Goal: Task Accomplishment & Management: Manage account settings

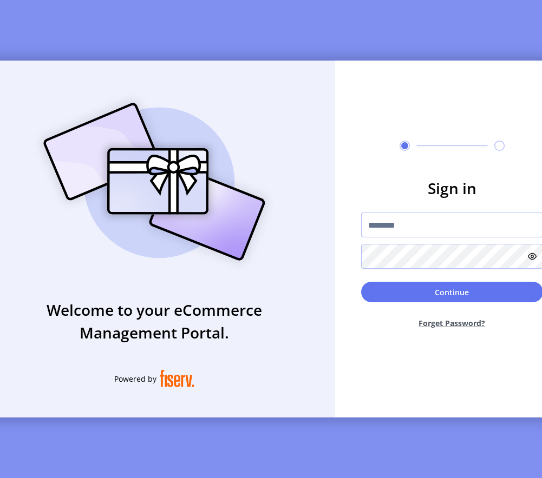
click at [391, 228] on input "text" at bounding box center [452, 225] width 182 height 25
type input "**********"
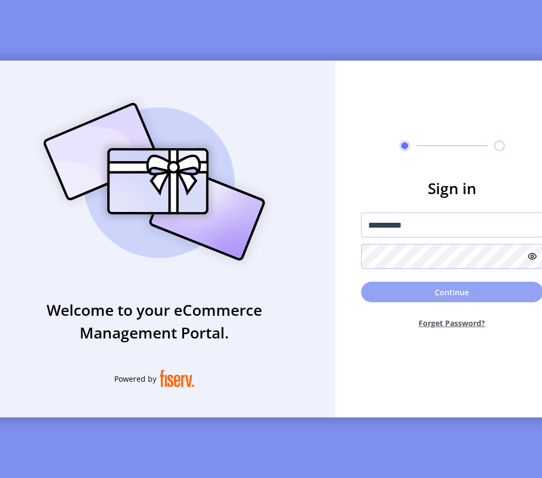
click at [373, 300] on button "Continue" at bounding box center [452, 292] width 182 height 21
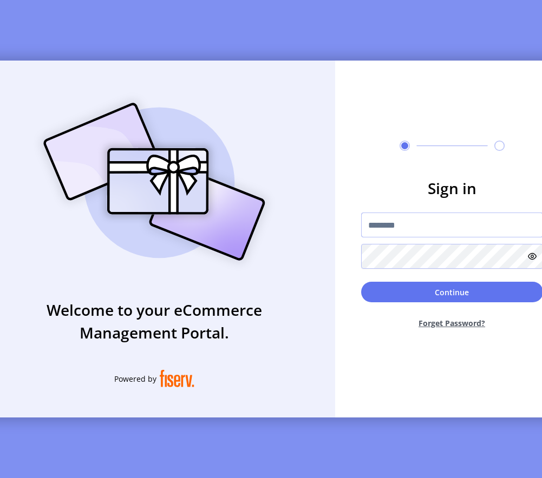
click at [448, 225] on input "text" at bounding box center [452, 225] width 182 height 25
type input "**********"
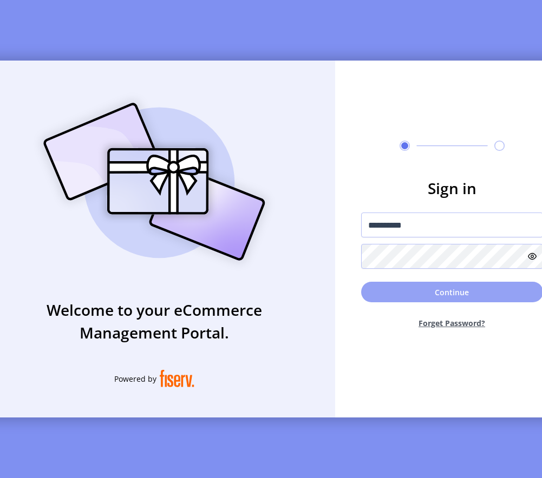
click at [388, 303] on button "Continue" at bounding box center [452, 292] width 182 height 21
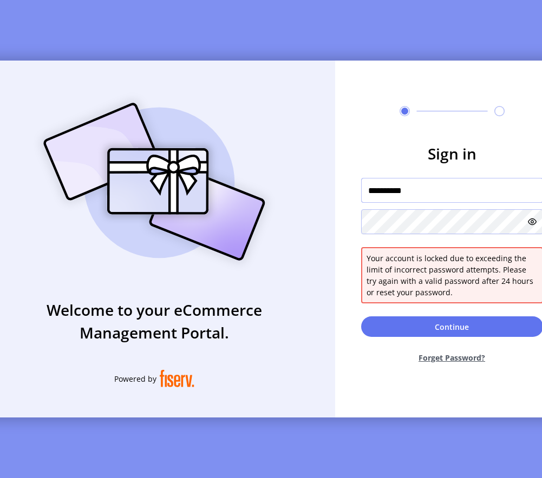
click at [436, 197] on input "**********" at bounding box center [452, 190] width 182 height 25
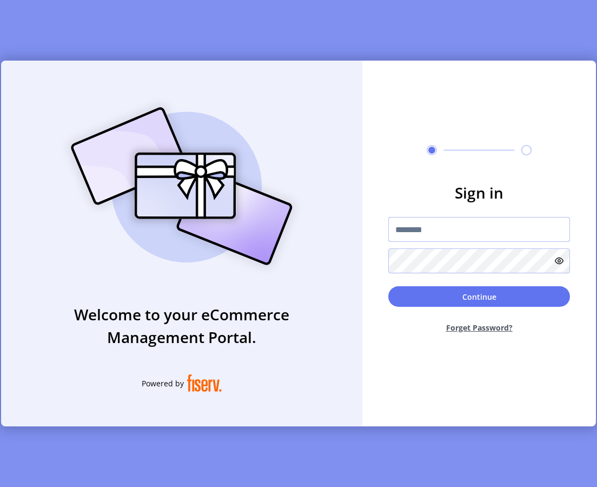
click at [441, 226] on input "text" at bounding box center [480, 229] width 182 height 25
type input "*********"
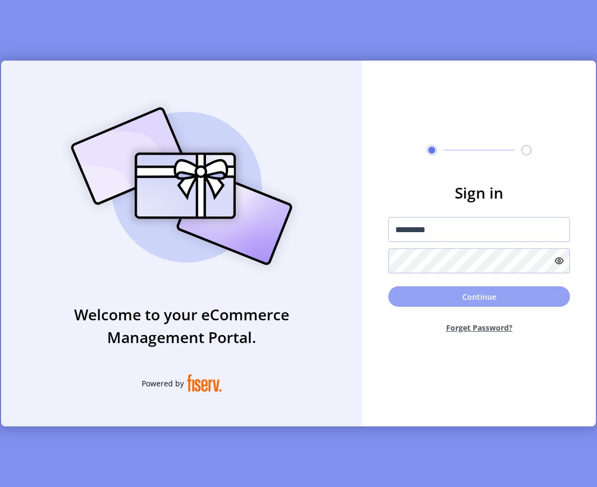
click at [394, 298] on button "Continue" at bounding box center [480, 296] width 182 height 21
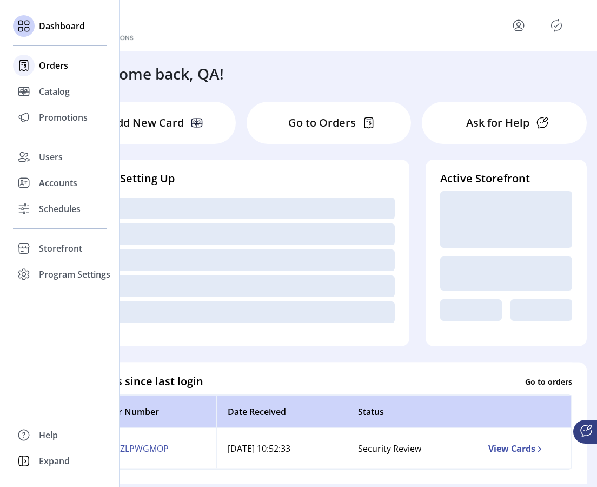
click at [62, 69] on span "Orders" at bounding box center [53, 65] width 29 height 13
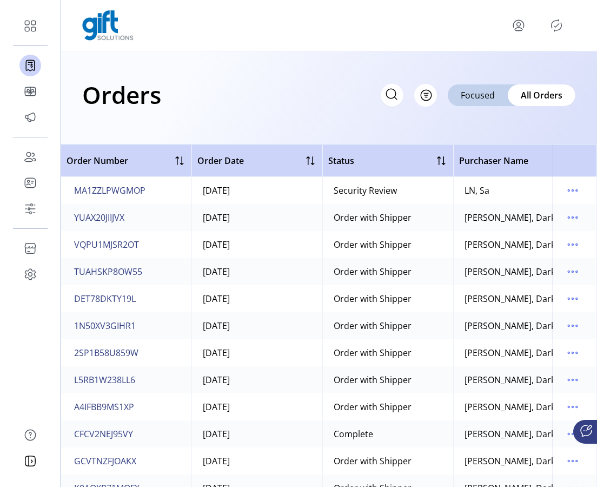
click at [393, 100] on icon at bounding box center [391, 94] width 17 height 17
paste input "**********"
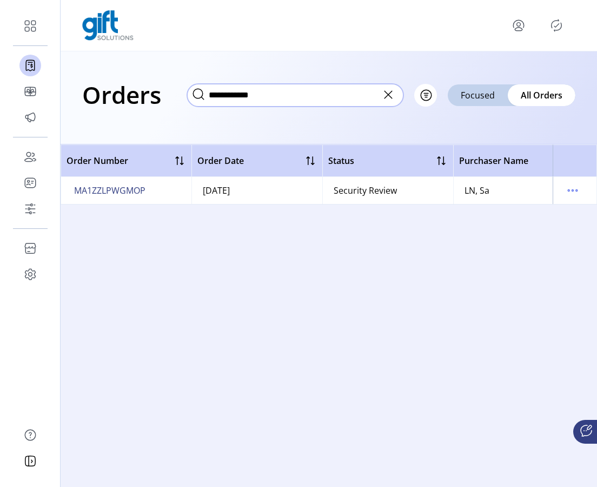
click at [236, 93] on input "**********" at bounding box center [295, 95] width 216 height 23
paste input "text"
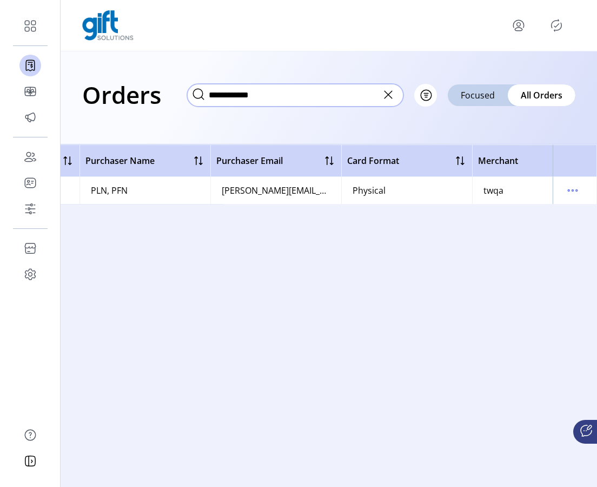
scroll to position [0, 415]
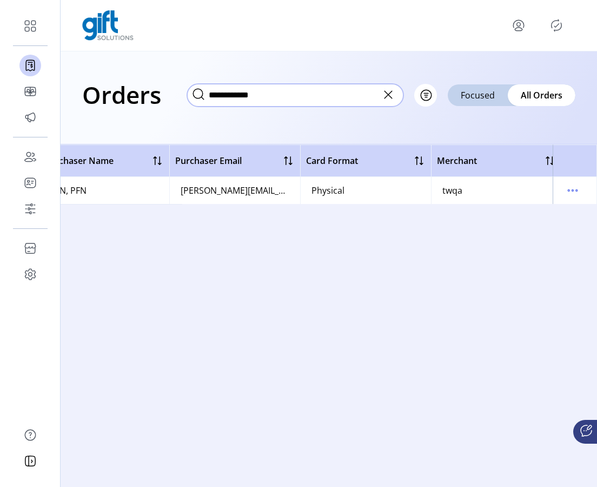
type input "**********"
click at [388, 95] on icon at bounding box center [389, 95] width 8 height 8
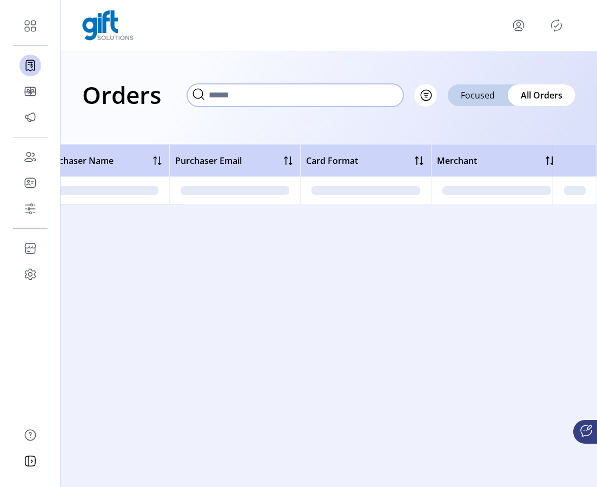
click at [336, 102] on input "text" at bounding box center [295, 95] width 216 height 23
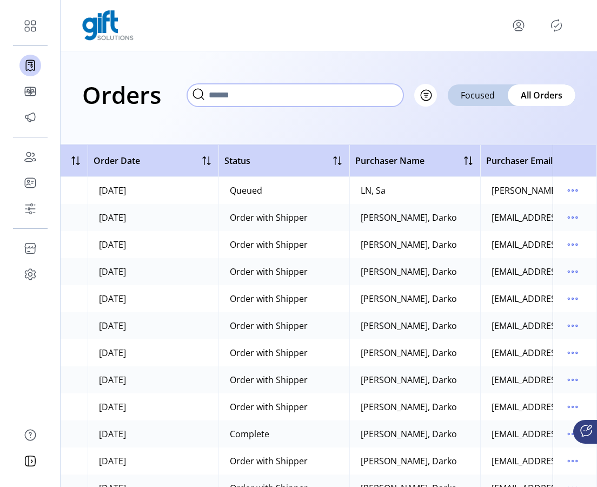
scroll to position [0, 0]
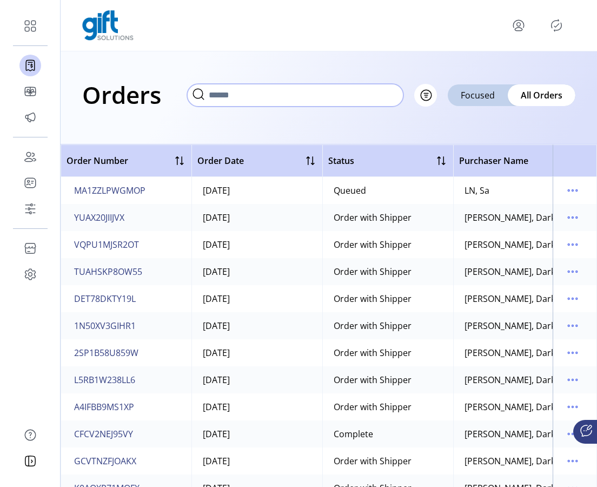
paste input "**********"
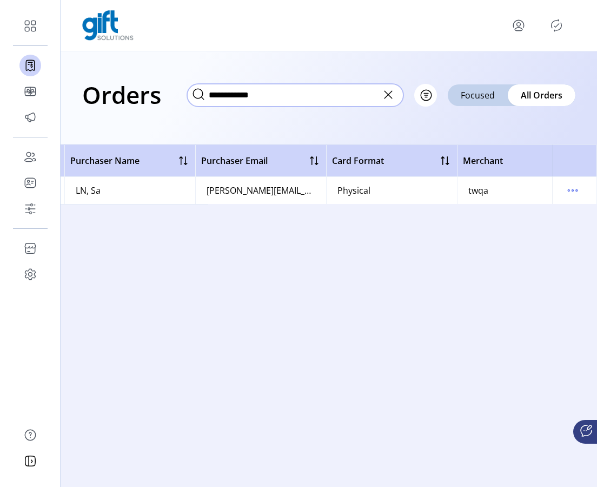
scroll to position [0, 424]
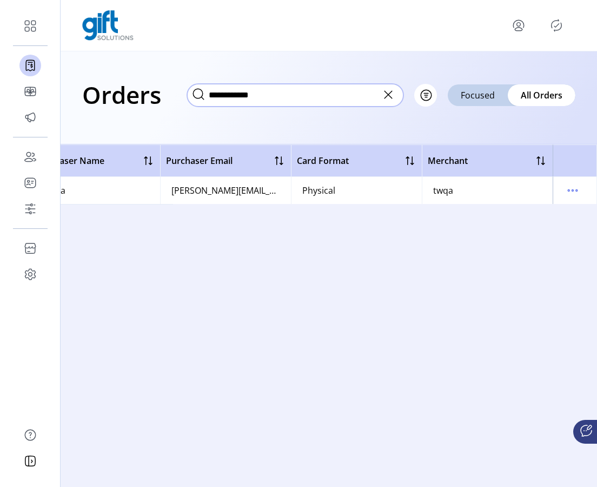
type input "**********"
click at [522, 28] on icon "menu" at bounding box center [519, 29] width 8 height 3
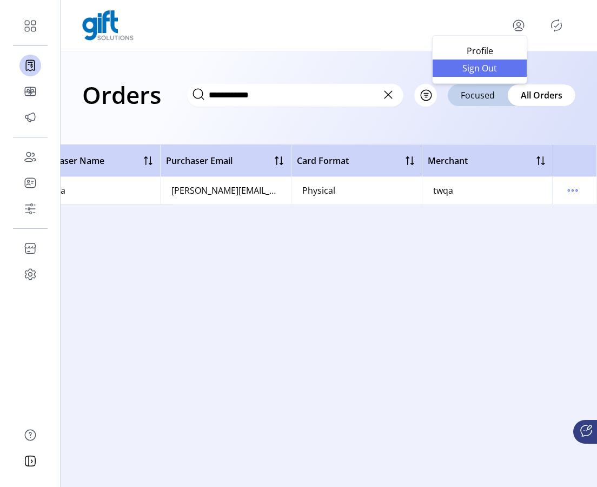
click at [492, 76] on link "Sign Out" at bounding box center [480, 68] width 94 height 17
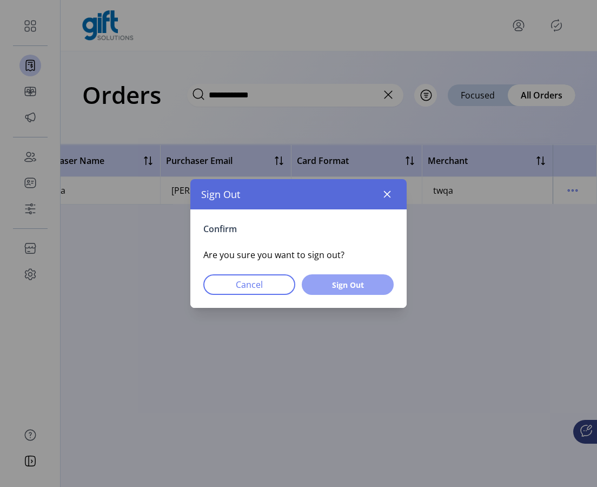
click at [356, 290] on span "Sign Out" at bounding box center [348, 284] width 64 height 11
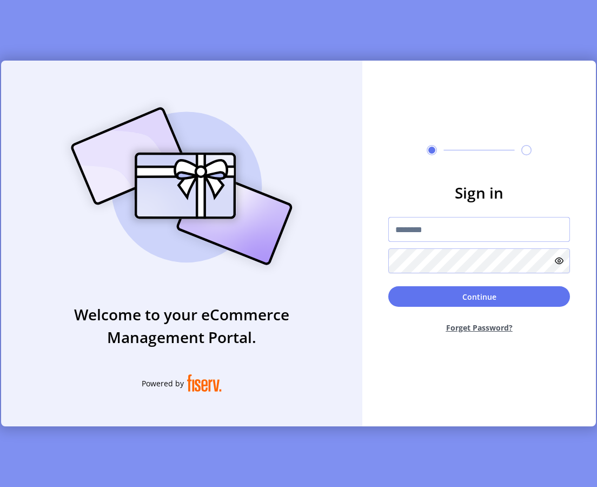
click at [438, 240] on input "text" at bounding box center [480, 229] width 182 height 25
type input "*********"
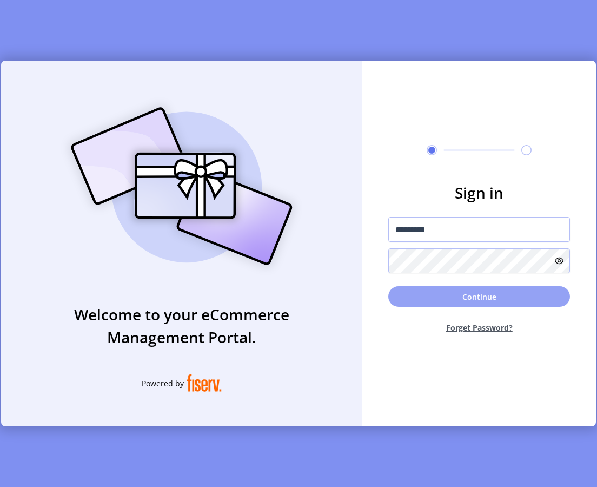
click at [436, 301] on button "Continue" at bounding box center [480, 296] width 182 height 21
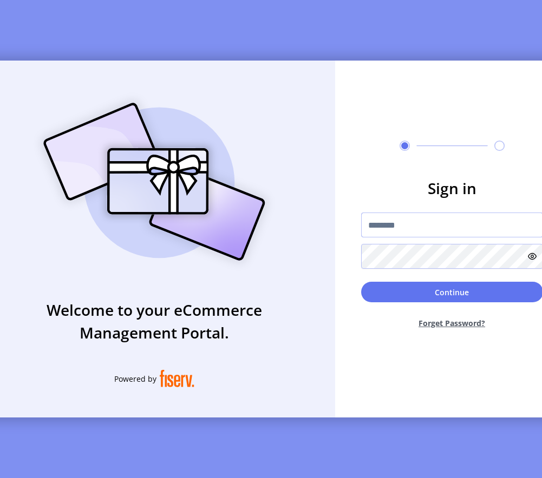
click at [387, 234] on input "text" at bounding box center [452, 225] width 182 height 25
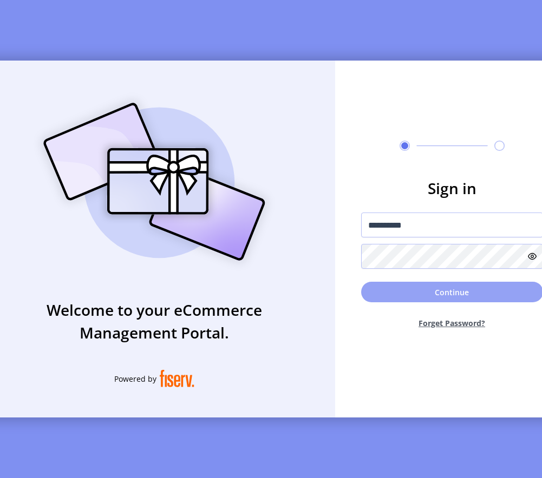
click at [426, 303] on button "Continue" at bounding box center [452, 292] width 182 height 21
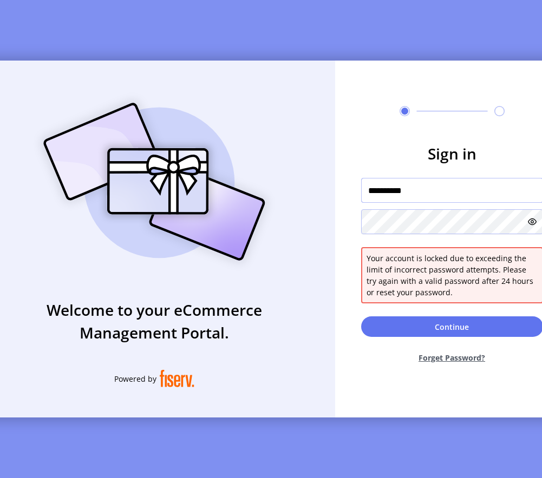
click at [396, 196] on input "**********" at bounding box center [452, 190] width 182 height 25
type input "**********"
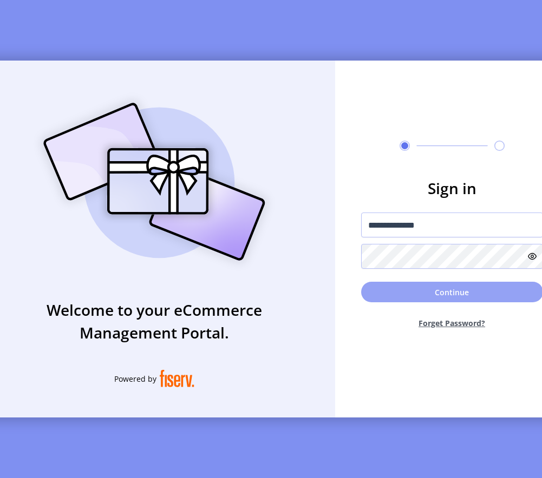
click at [396, 294] on button "Continue" at bounding box center [452, 292] width 182 height 21
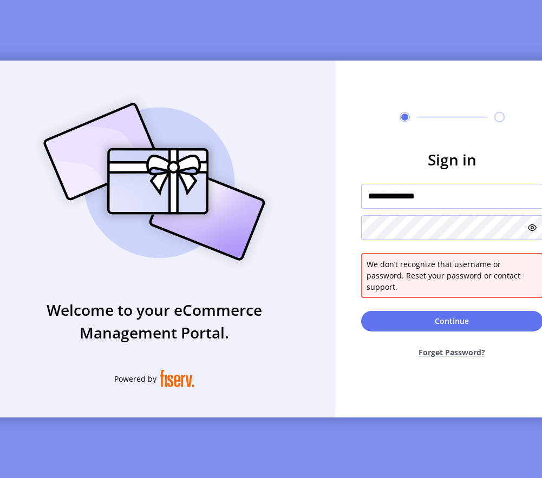
click at [403, 209] on input "**********" at bounding box center [452, 196] width 182 height 25
click at [255, 146] on img at bounding box center [154, 182] width 254 height 182
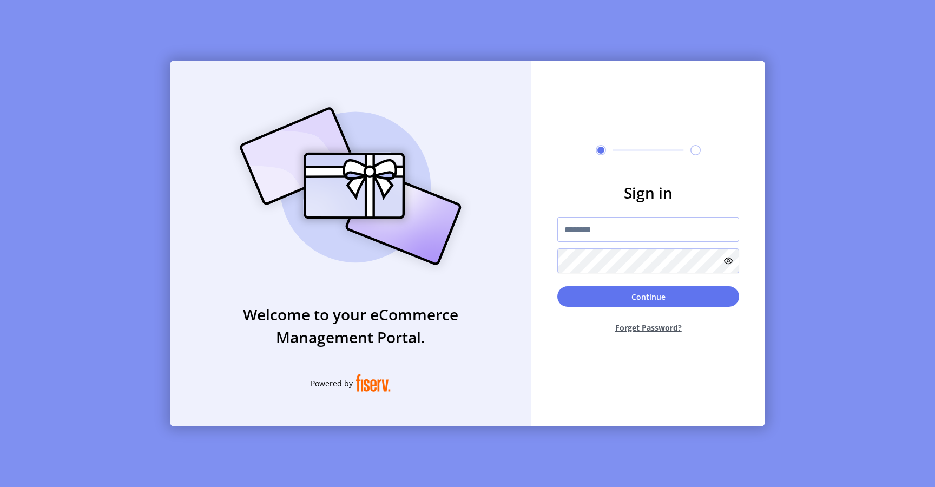
click at [626, 224] on input "text" at bounding box center [648, 229] width 182 height 25
type input "**********"
click at [576, 298] on button "Continue" at bounding box center [648, 296] width 182 height 21
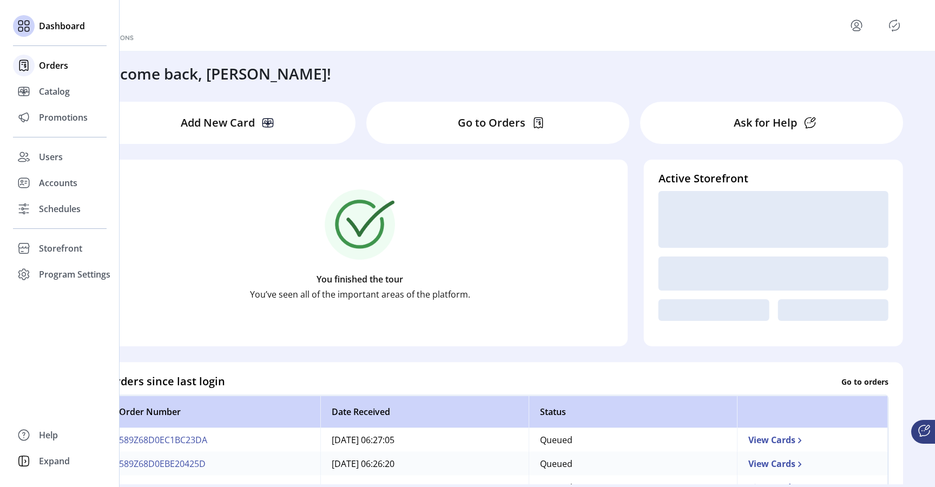
click at [51, 69] on span "Orders" at bounding box center [53, 65] width 29 height 13
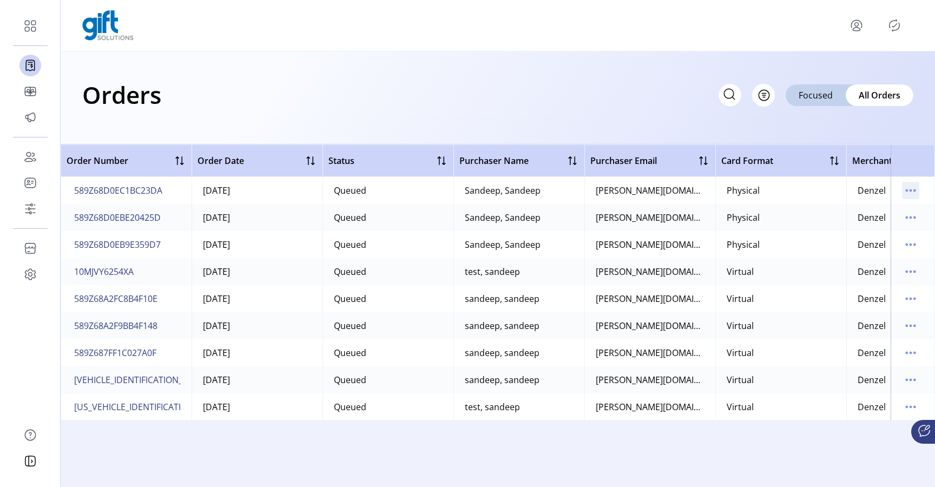
click at [911, 190] on icon "menu" at bounding box center [910, 190] width 17 height 17
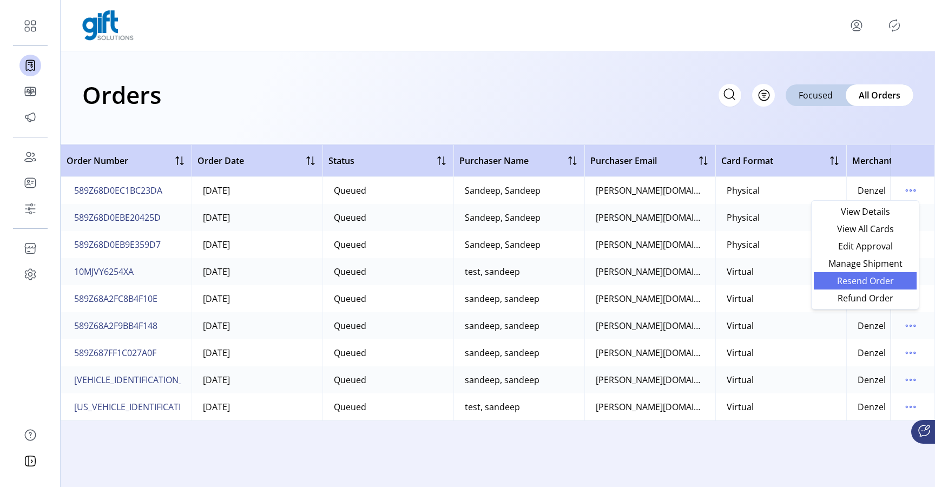
click at [878, 277] on span "Resend Order" at bounding box center [865, 281] width 90 height 9
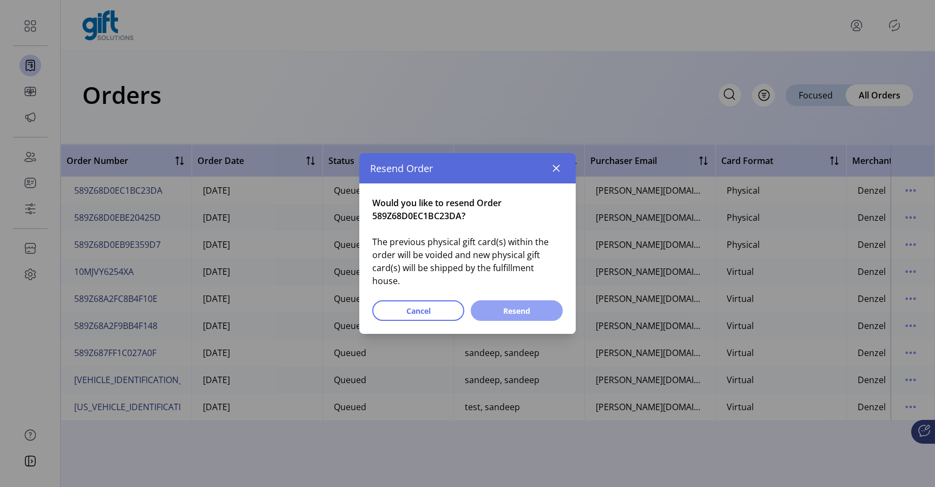
click at [537, 305] on span "Resend" at bounding box center [517, 310] width 64 height 11
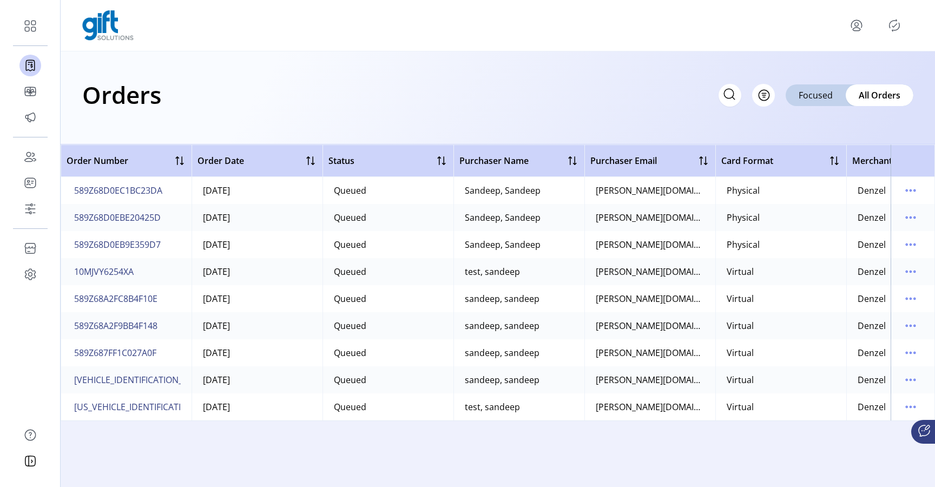
click at [859, 26] on icon "menu" at bounding box center [856, 25] width 17 height 17
click at [826, 73] on span "Sign Out" at bounding box center [817, 68] width 81 height 9
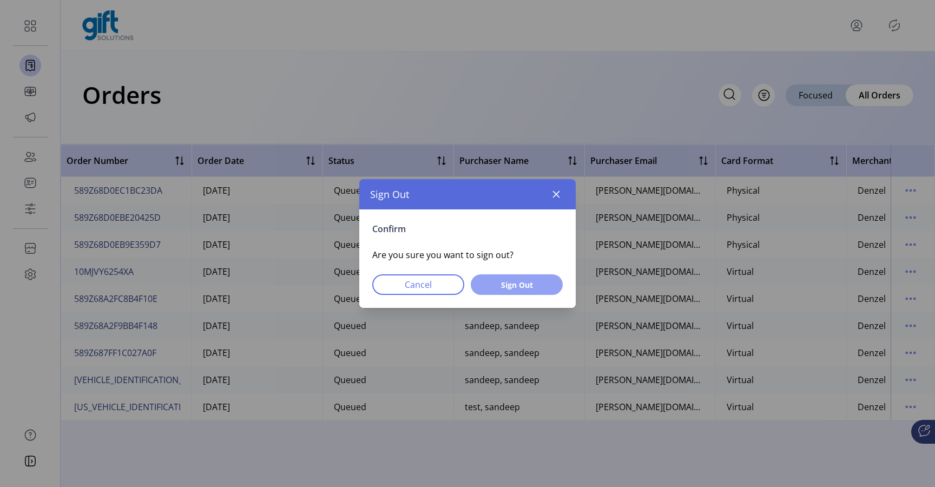
click at [527, 288] on span "Sign Out" at bounding box center [517, 284] width 64 height 11
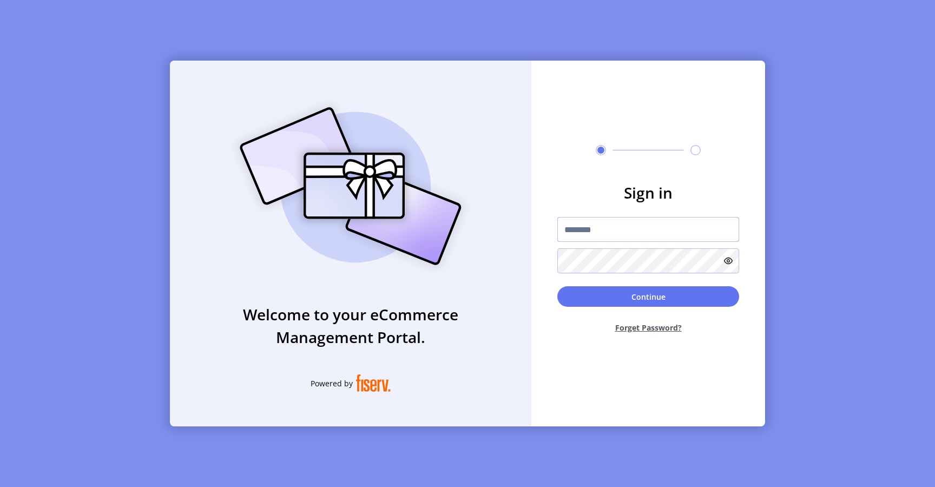
click at [606, 227] on input "text" at bounding box center [648, 229] width 182 height 25
type input "**********"
click at [577, 299] on button "Continue" at bounding box center [648, 296] width 182 height 21
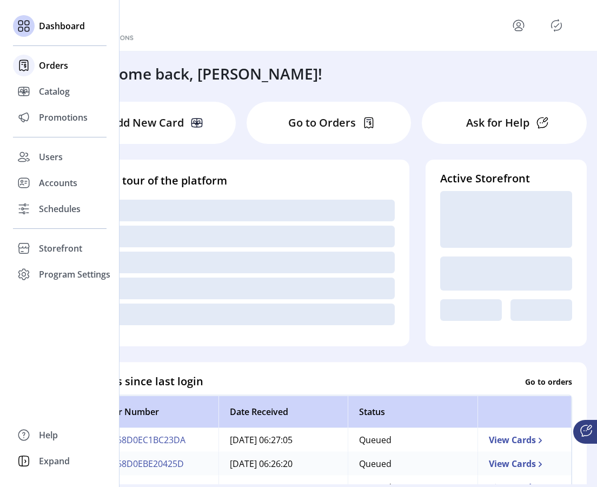
click at [54, 68] on span "Orders" at bounding box center [53, 65] width 29 height 13
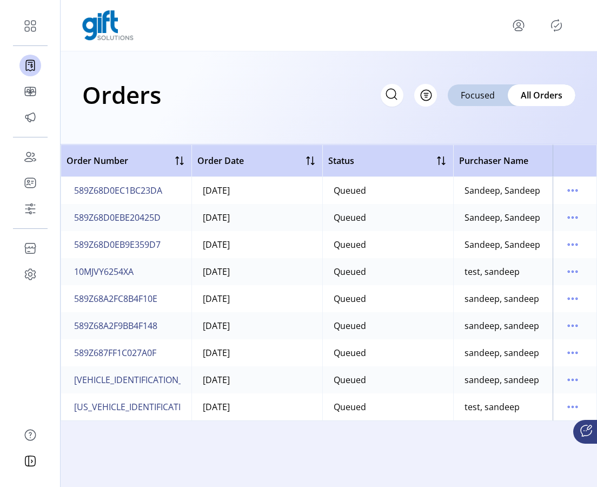
click at [395, 95] on icon at bounding box center [391, 94] width 17 height 17
paste input "**********"
type input "**********"
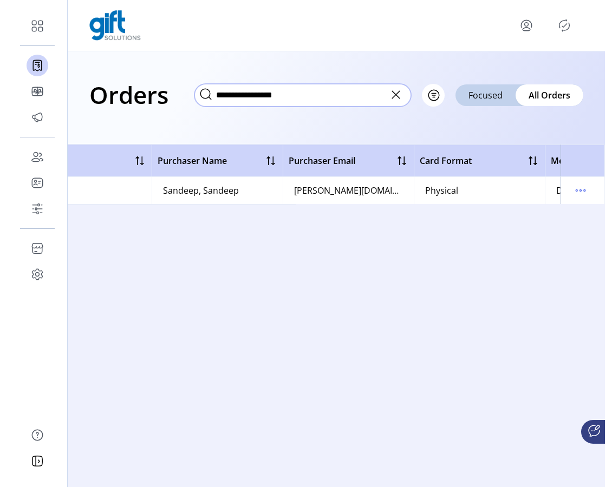
scroll to position [0, 424]
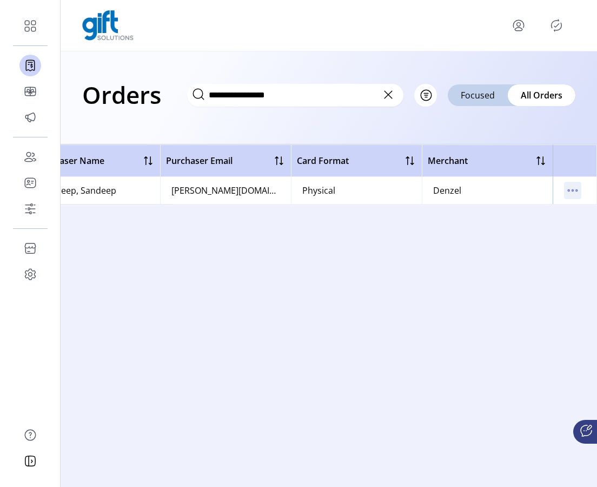
click at [574, 190] on icon "menu" at bounding box center [574, 191] width 2 height 2
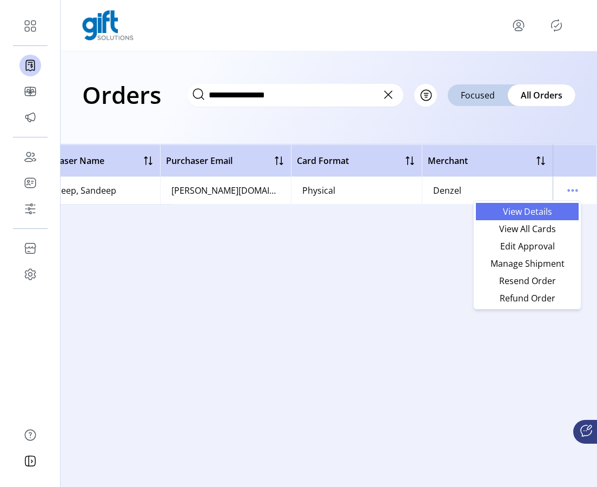
click at [546, 215] on span "View Details" at bounding box center [528, 211] width 90 height 9
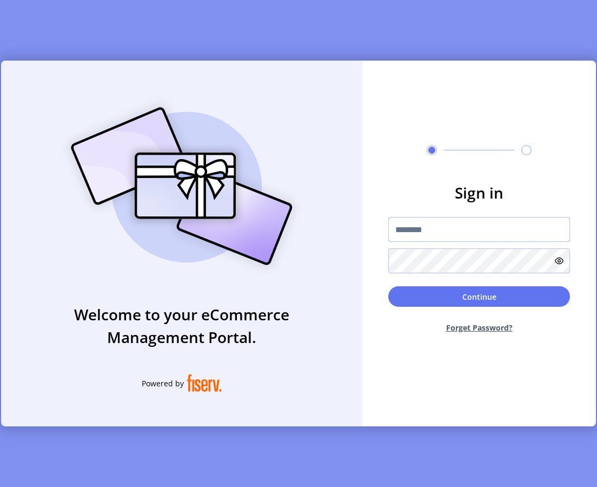
click at [476, 234] on input "text" at bounding box center [480, 229] width 182 height 25
type input "**********"
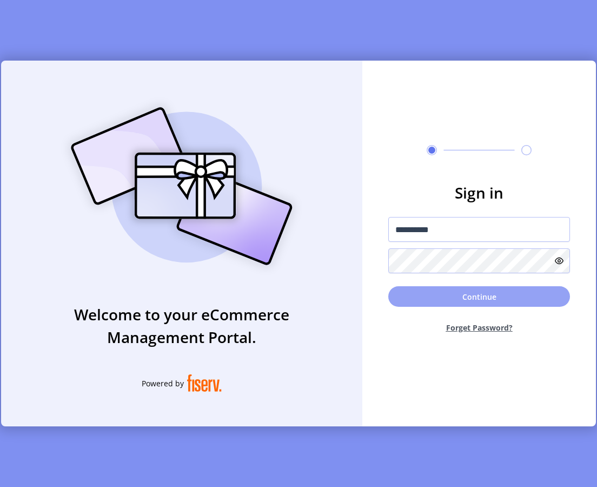
click at [400, 288] on button "Continue" at bounding box center [480, 296] width 182 height 21
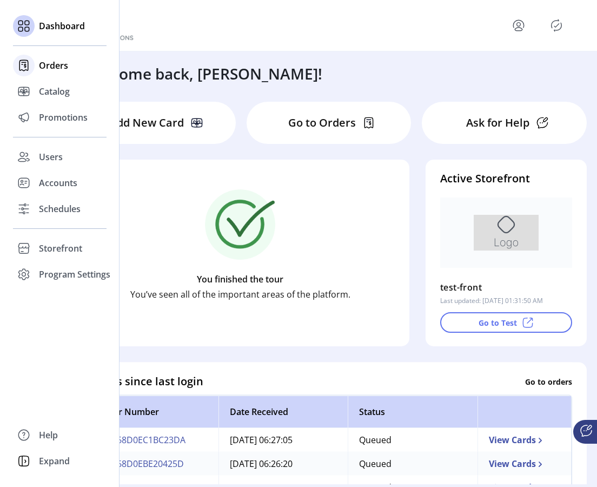
click at [47, 66] on span "Orders" at bounding box center [53, 65] width 29 height 13
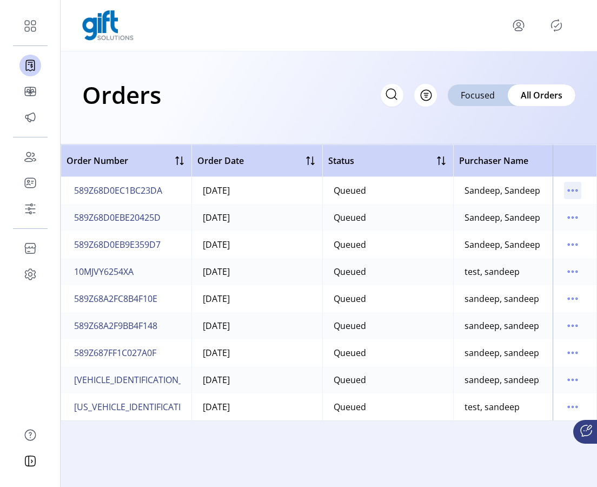
click at [573, 192] on icon "menu" at bounding box center [572, 190] width 17 height 17
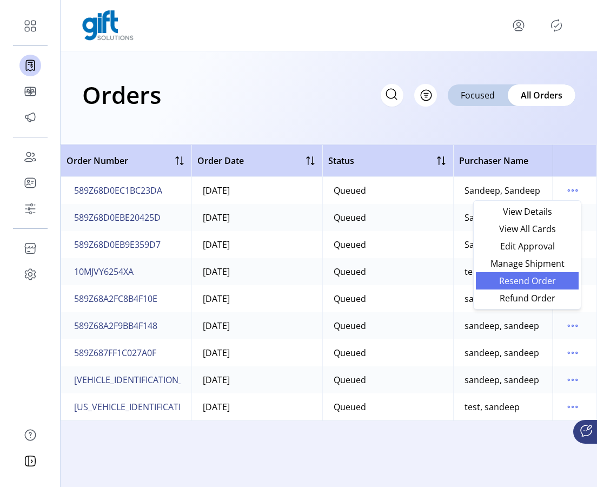
click at [546, 281] on span "Resend Order" at bounding box center [528, 281] width 90 height 9
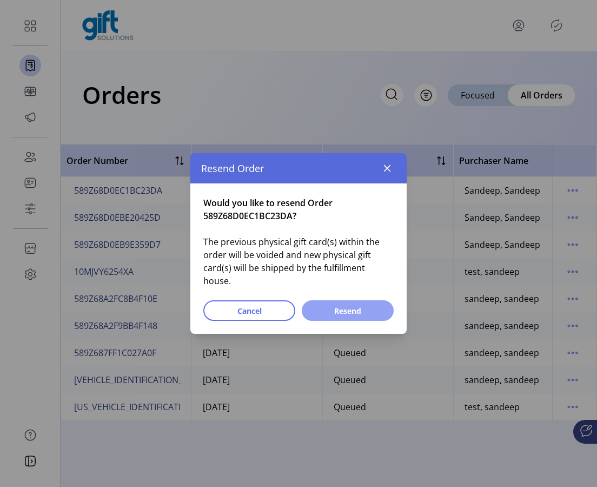
click at [376, 305] on span "Resend" at bounding box center [348, 310] width 64 height 11
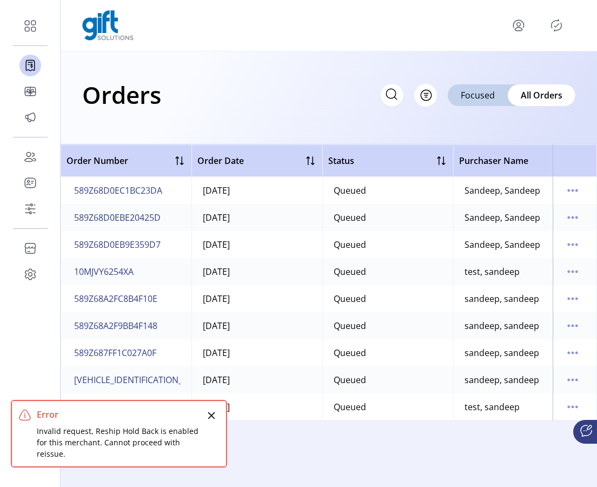
click at [211, 418] on icon "Close" at bounding box center [211, 415] width 9 height 9
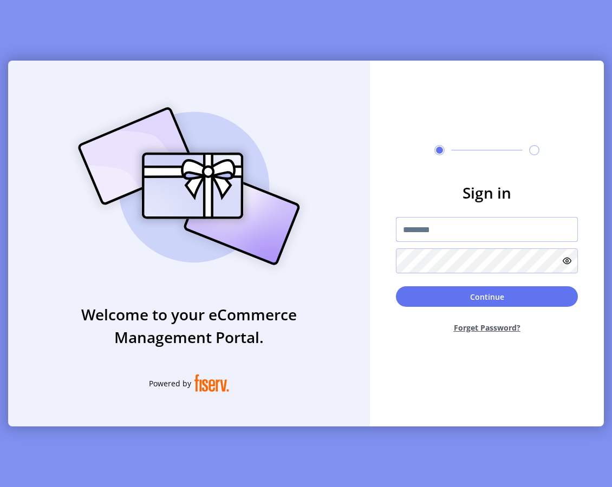
click at [433, 229] on input "text" at bounding box center [487, 229] width 182 height 25
type input "**********"
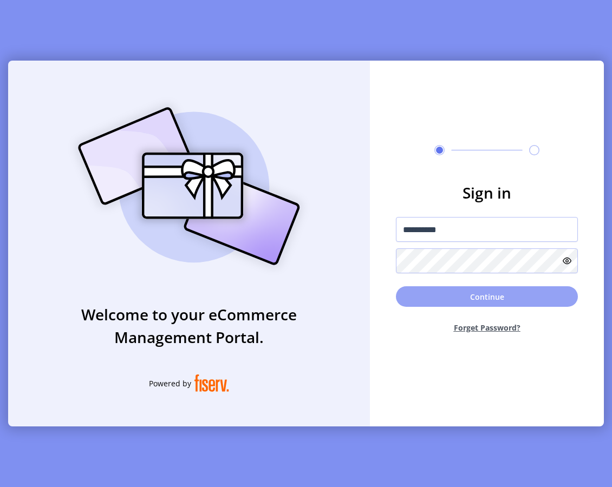
click at [431, 294] on button "Continue" at bounding box center [487, 296] width 182 height 21
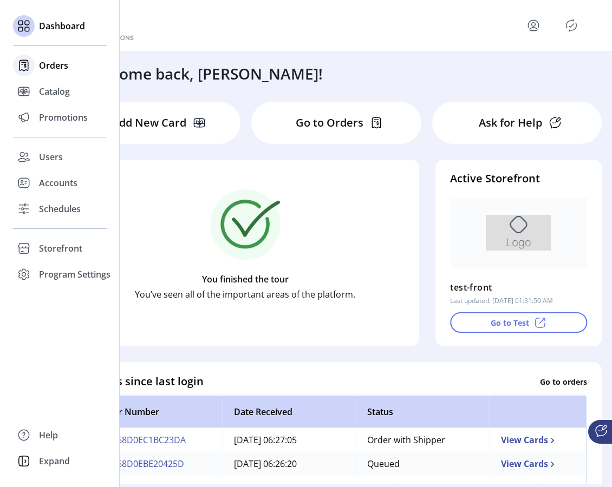
click at [56, 65] on span "Orders" at bounding box center [53, 65] width 29 height 13
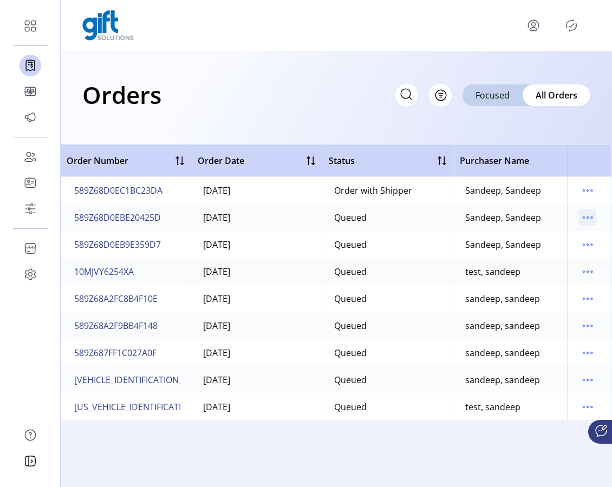
click at [587, 217] on icon "menu" at bounding box center [588, 218] width 2 height 2
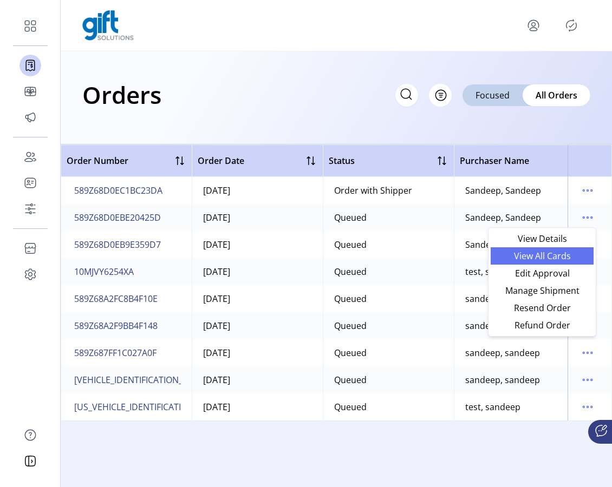
click at [567, 252] on span "View All Cards" at bounding box center [542, 256] width 90 height 9
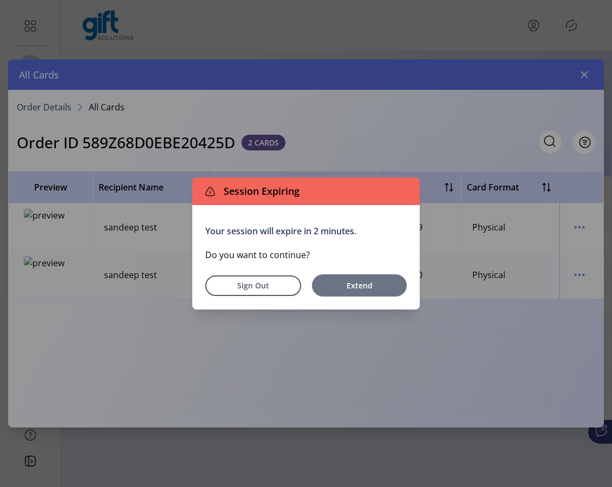
click at [353, 281] on span "Extend" at bounding box center [359, 285] width 84 height 11
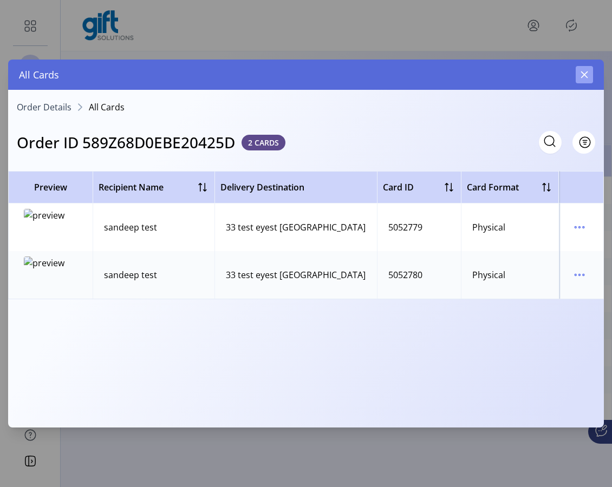
click at [584, 77] on icon "button" at bounding box center [584, 74] width 9 height 9
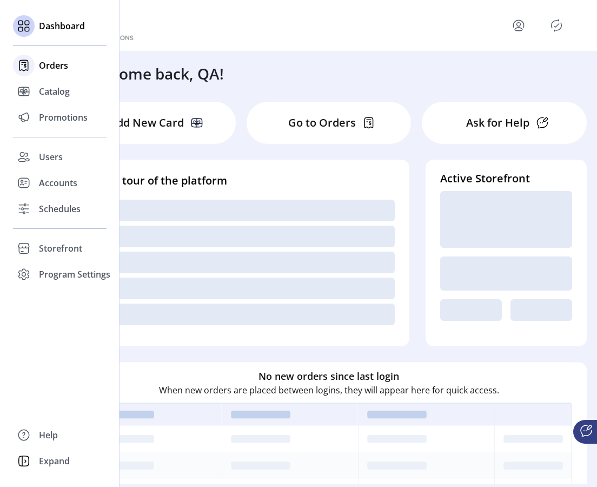
click at [58, 68] on span "Orders" at bounding box center [53, 65] width 29 height 13
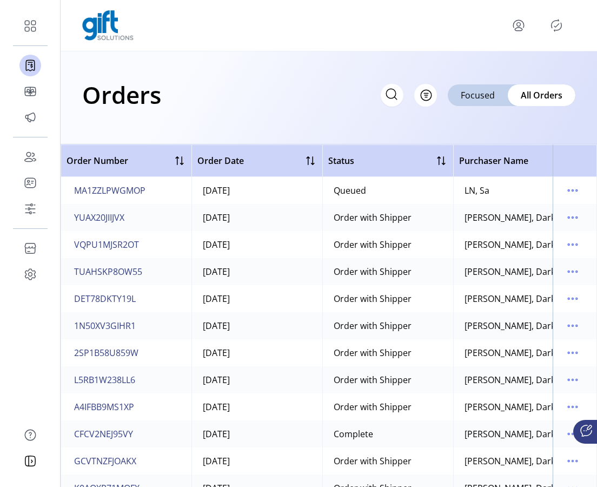
click at [393, 93] on icon at bounding box center [391, 94] width 17 height 17
paste input "**********"
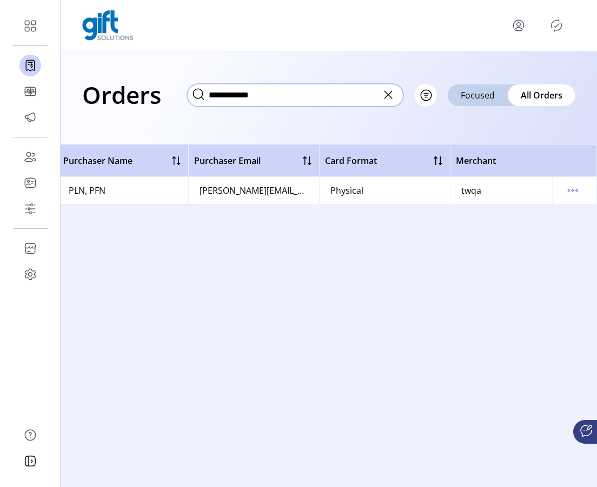
scroll to position [0, 424]
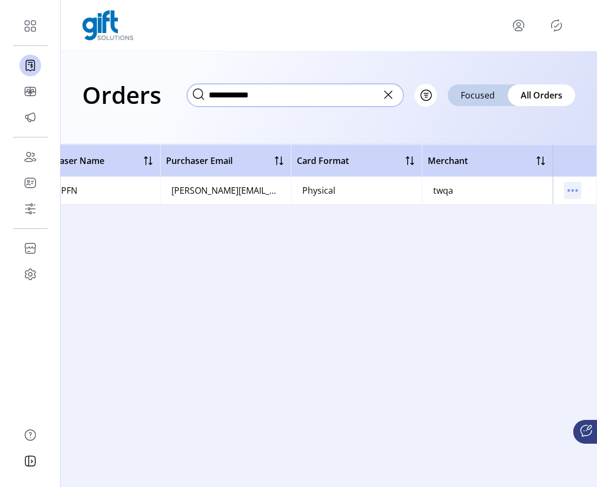
type input "**********"
click at [570, 193] on icon "menu" at bounding box center [572, 190] width 17 height 17
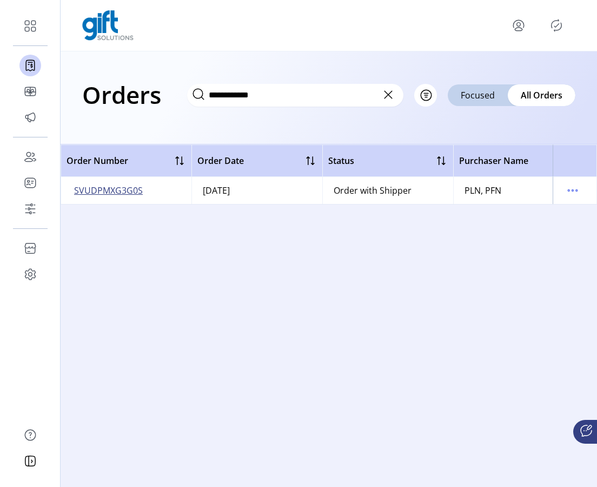
click at [111, 190] on span "SVUDPMXG3G0S" at bounding box center [108, 190] width 69 height 13
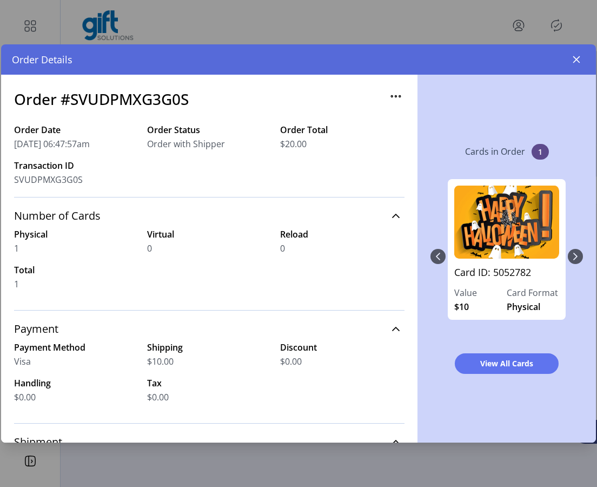
click at [392, 97] on icon "button" at bounding box center [395, 96] width 17 height 17
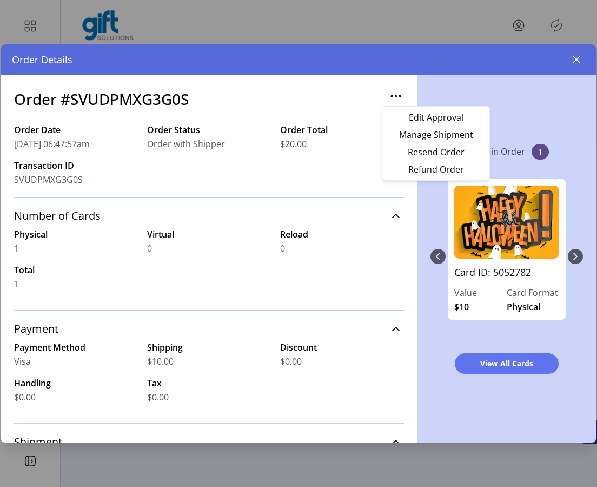
click at [505, 273] on link "Card ID: 5052782" at bounding box center [507, 275] width 105 height 21
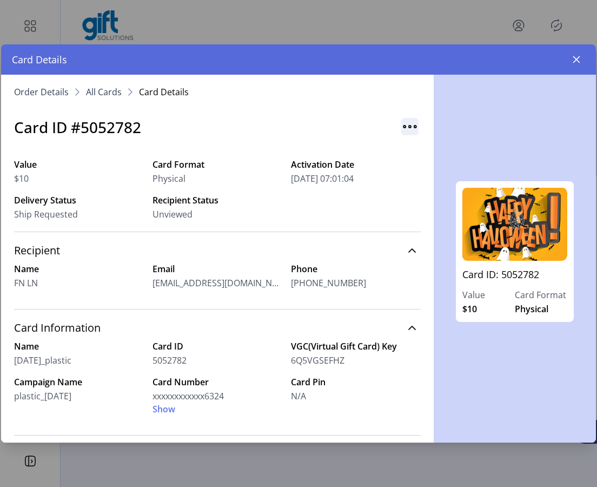
click at [402, 124] on img "button" at bounding box center [410, 126] width 17 height 17
click at [423, 152] on span "Resend Card" at bounding box center [448, 150] width 90 height 9
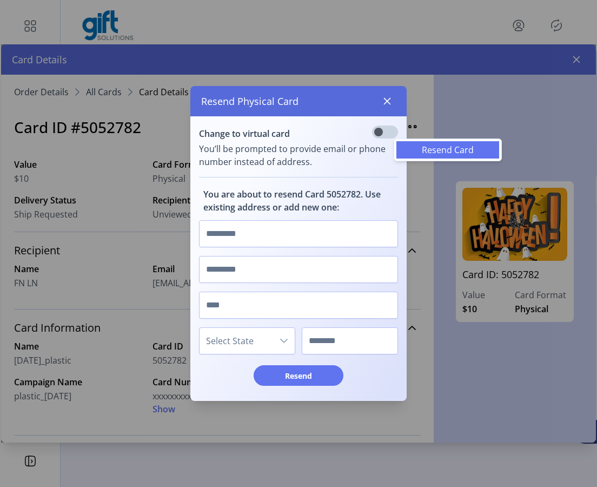
scroll to position [6, 3]
click at [267, 235] on input "text" at bounding box center [298, 233] width 199 height 27
type input "********"
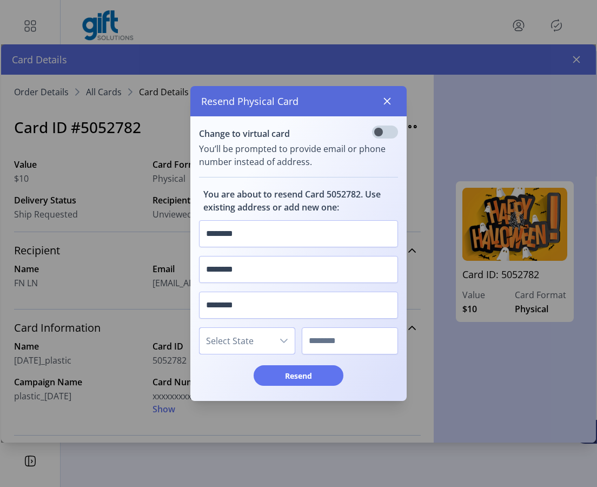
click at [239, 343] on span "Select State" at bounding box center [237, 341] width 74 height 26
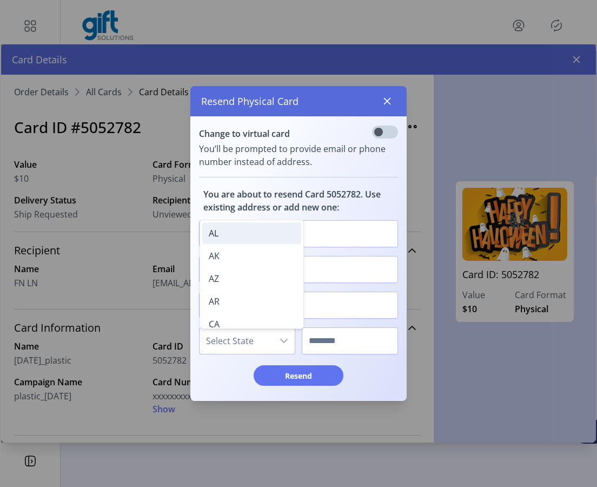
click at [230, 239] on li "AL" at bounding box center [251, 233] width 99 height 22
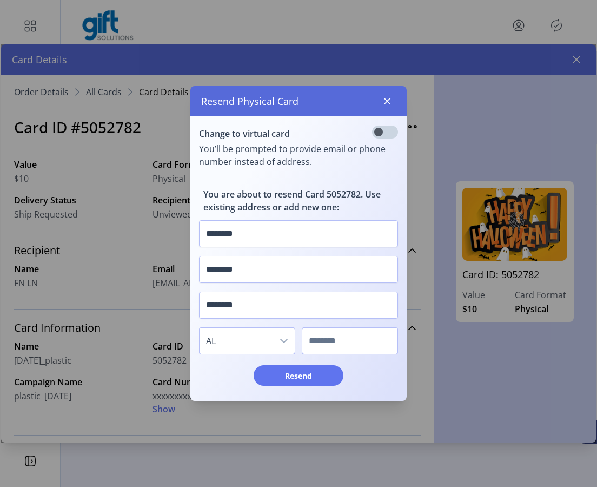
click at [336, 336] on input "text" at bounding box center [350, 340] width 96 height 27
type input "****"
click at [310, 379] on span "Resend" at bounding box center [299, 375] width 62 height 11
click at [391, 102] on icon "button" at bounding box center [387, 101] width 9 height 9
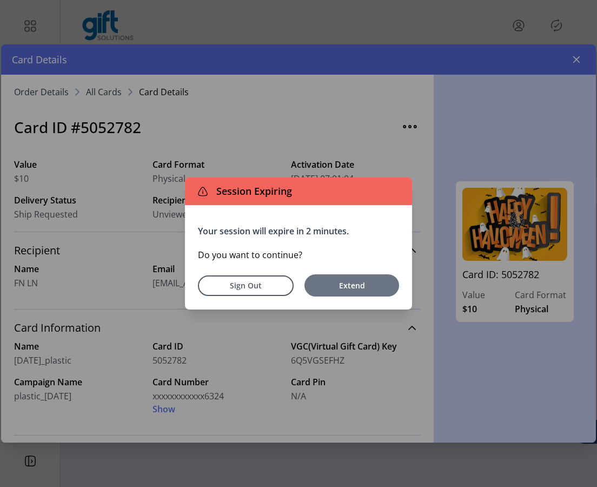
click at [351, 283] on span "Extend" at bounding box center [352, 285] width 84 height 11
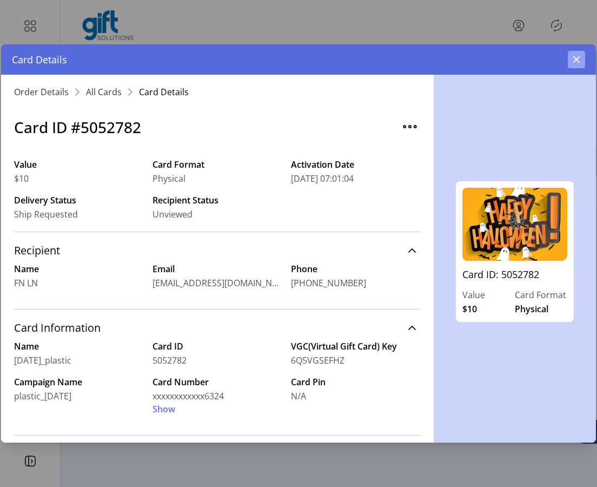
click at [576, 61] on icon "button" at bounding box center [577, 59] width 7 height 7
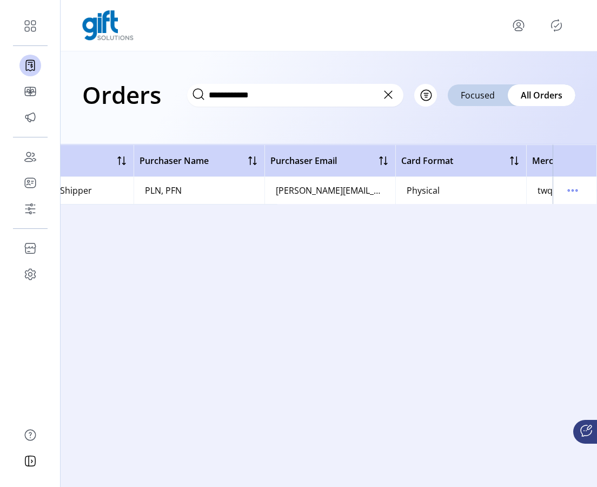
scroll to position [0, 424]
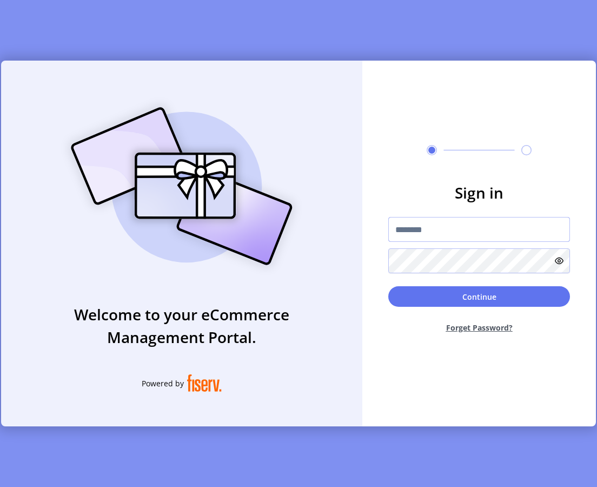
click at [457, 227] on input "text" at bounding box center [480, 229] width 182 height 25
type input "*********"
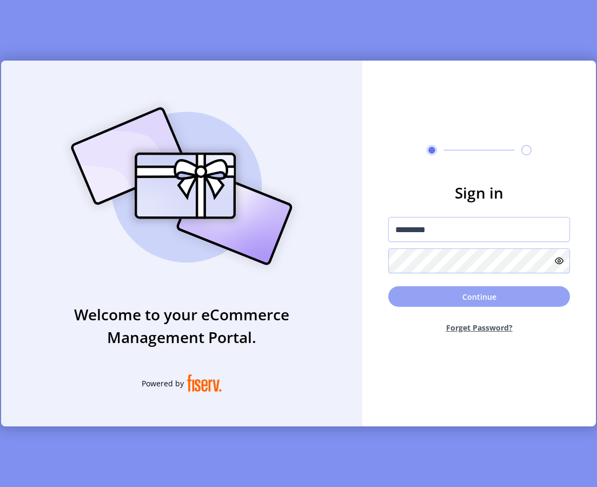
click at [405, 300] on button "Continue" at bounding box center [480, 296] width 182 height 21
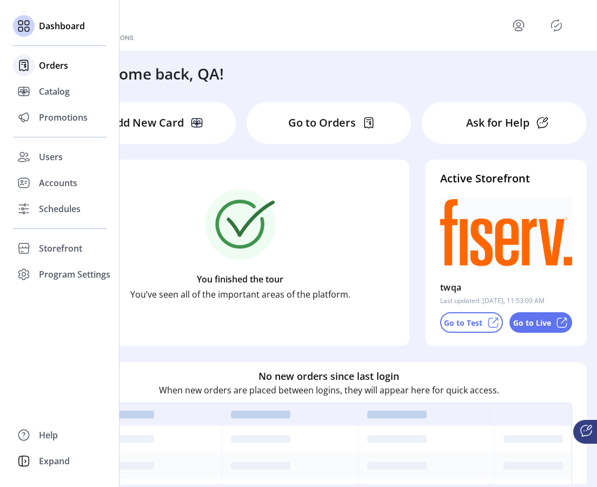
click at [64, 63] on span "Orders" at bounding box center [53, 65] width 29 height 13
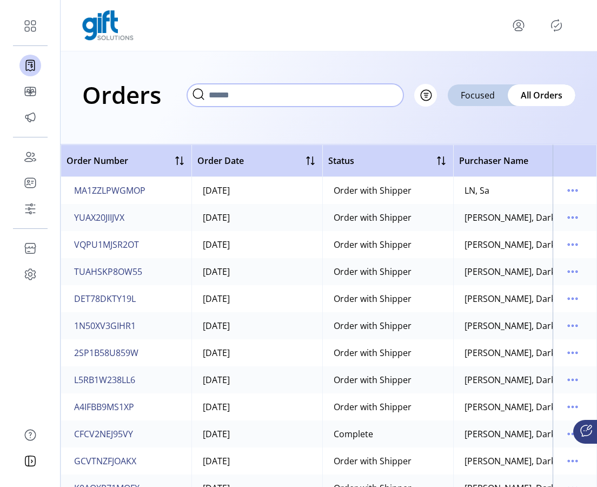
click at [379, 98] on input "text" at bounding box center [295, 95] width 216 height 23
paste input "**********"
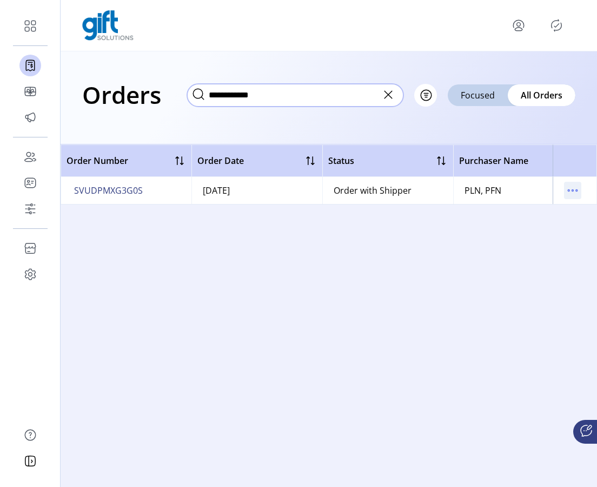
type input "**********"
click at [571, 190] on icon "menu" at bounding box center [572, 190] width 17 height 17
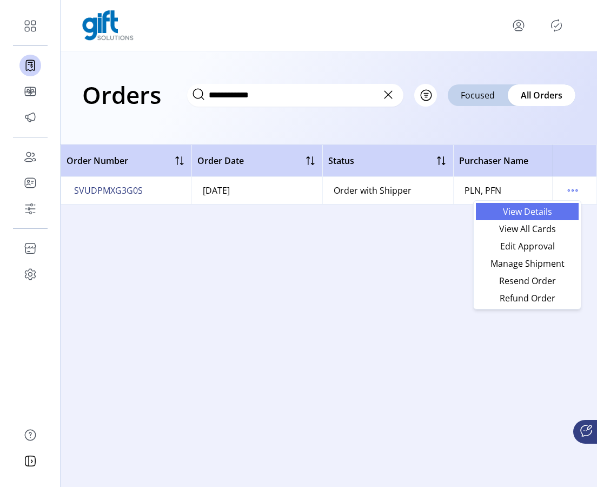
click at [525, 211] on span "View Details" at bounding box center [528, 211] width 90 height 9
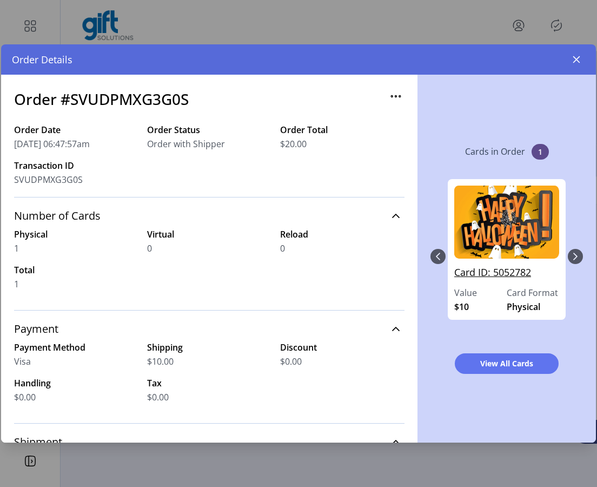
click at [485, 275] on link "Card ID: 5052782" at bounding box center [507, 275] width 105 height 21
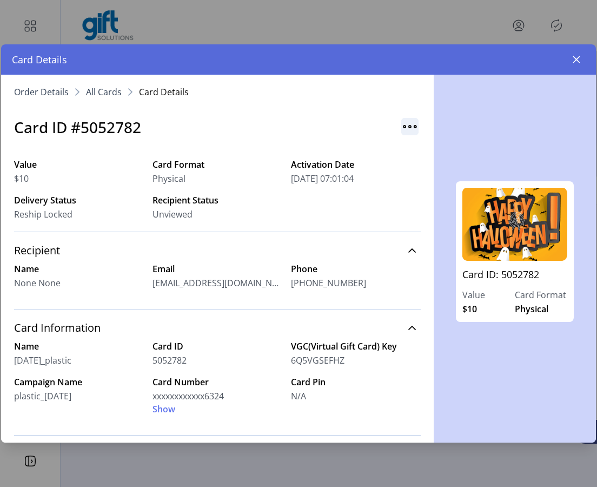
click at [404, 129] on img "button" at bounding box center [410, 126] width 17 height 17
click at [421, 148] on span "Resend Card" at bounding box center [448, 150] width 90 height 9
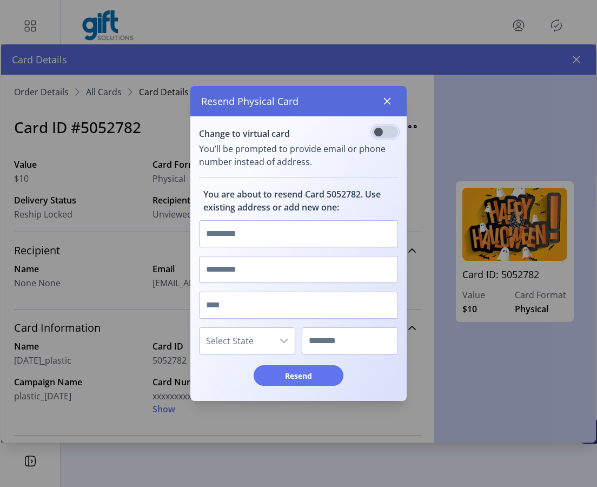
scroll to position [6, 3]
click at [311, 240] on input "text" at bounding box center [298, 233] width 199 height 27
type input "********"
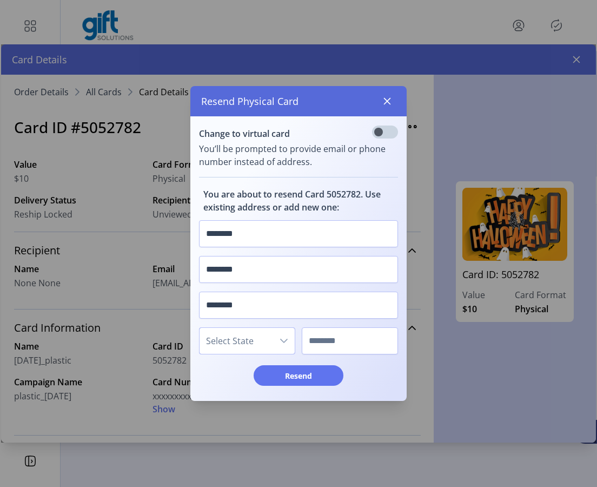
click at [267, 343] on span "Select State" at bounding box center [237, 341] width 74 height 26
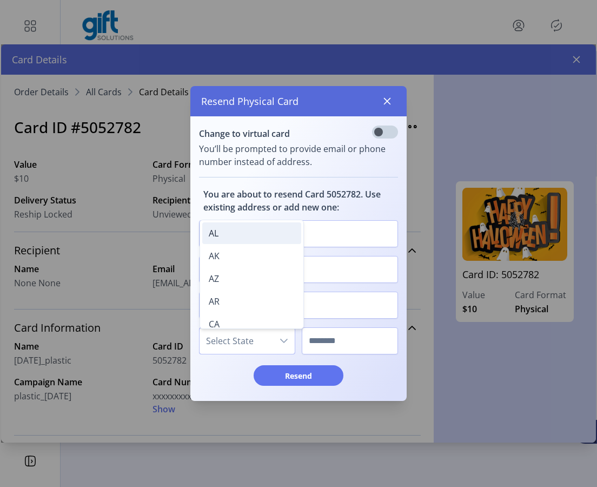
click at [236, 234] on li "AL" at bounding box center [251, 233] width 99 height 22
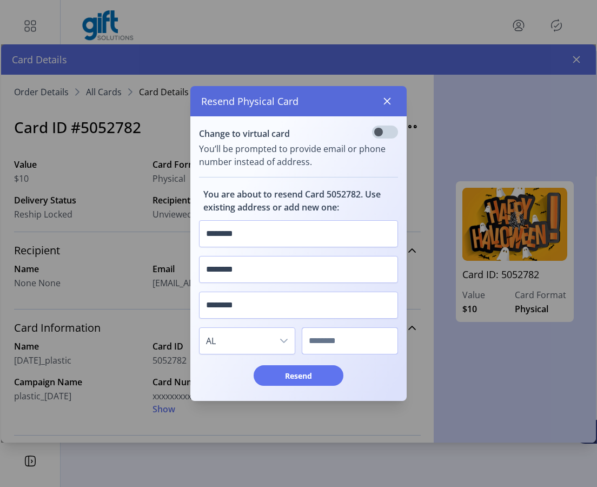
click at [320, 343] on input "text" at bounding box center [350, 340] width 96 height 27
type input "*****"
click at [314, 379] on span "Resend" at bounding box center [299, 375] width 62 height 11
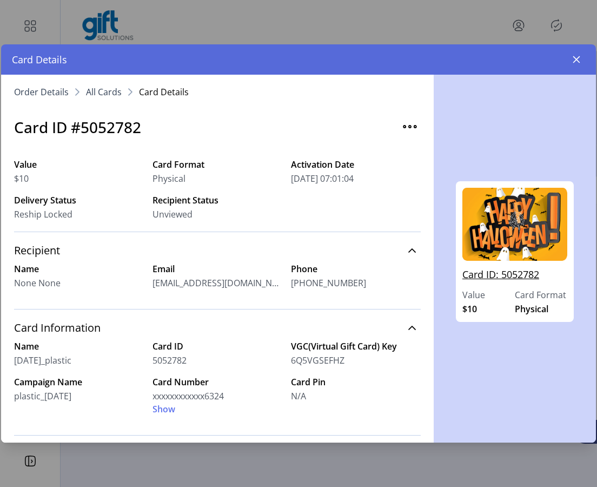
click at [521, 277] on link "Card ID: 5052782" at bounding box center [515, 277] width 105 height 21
click at [406, 122] on img "button" at bounding box center [410, 126] width 17 height 17
click at [420, 152] on span "Resend Card" at bounding box center [448, 150] width 90 height 9
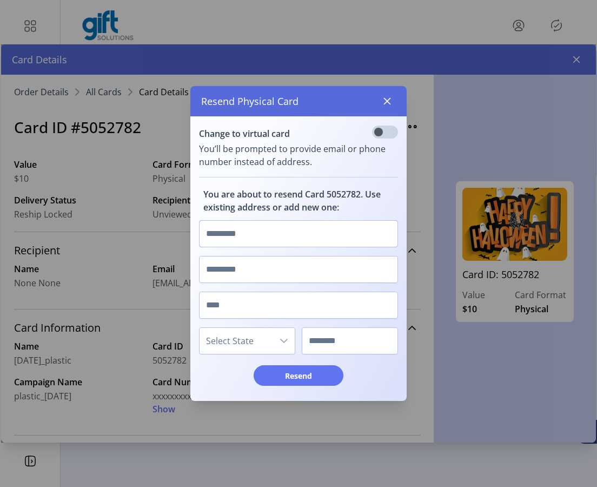
click at [265, 238] on input "text" at bounding box center [298, 233] width 199 height 27
type input "********"
click at [239, 340] on span "Select State" at bounding box center [237, 341] width 74 height 26
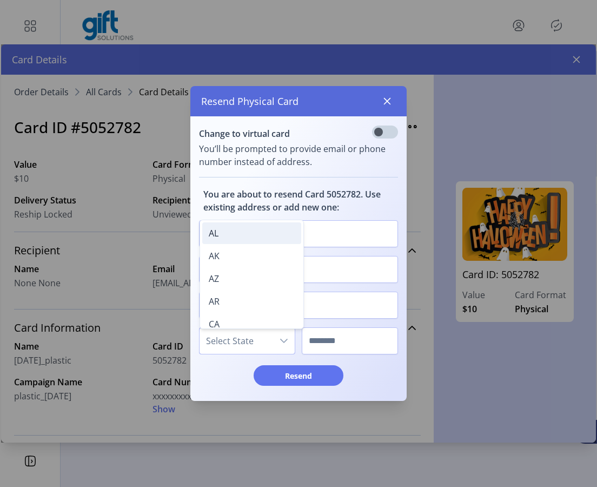
click at [236, 237] on li "AL" at bounding box center [251, 233] width 99 height 22
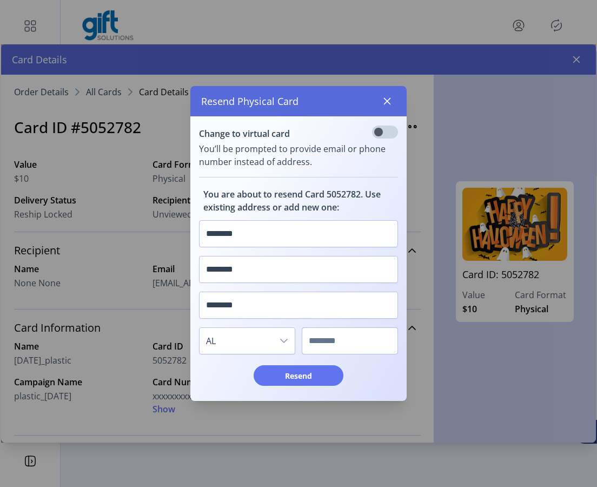
click at [350, 341] on input "text" at bounding box center [350, 340] width 96 height 27
type input "*****"
click at [327, 379] on span "Resend" at bounding box center [299, 375] width 62 height 11
click at [392, 98] on button "button" at bounding box center [387, 101] width 17 height 17
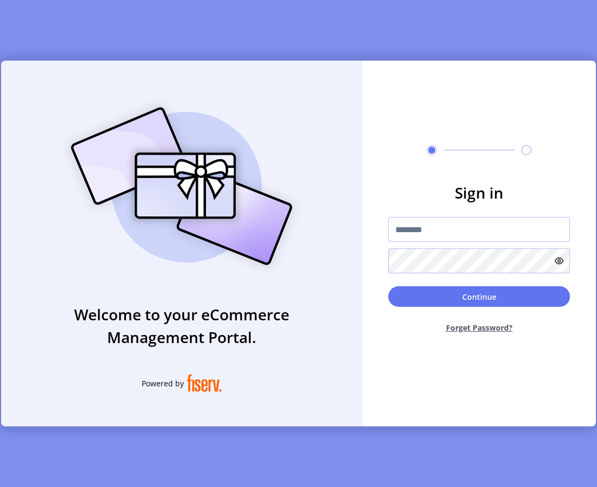
click at [407, 229] on input "text" at bounding box center [480, 229] width 182 height 25
type input "*"
click at [459, 459] on div "Welcome to your eCommerce Management Portal. Powered by Sign in Continue Forget…" at bounding box center [298, 243] width 597 height 487
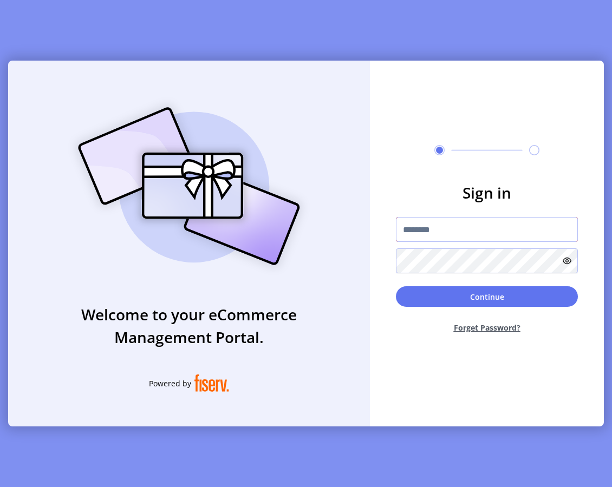
type input "**********"
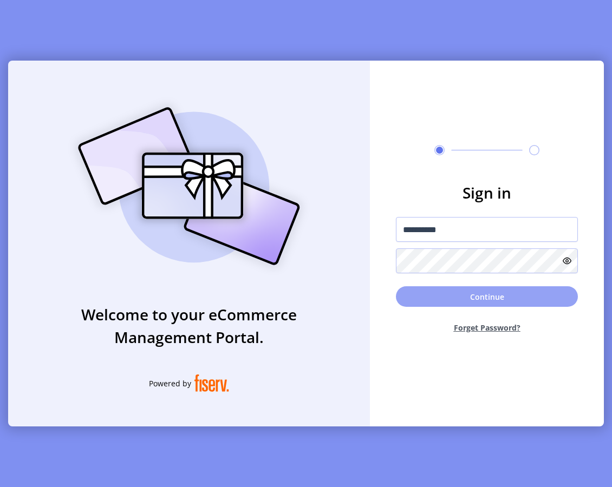
click at [445, 297] on button "Continue" at bounding box center [487, 296] width 182 height 21
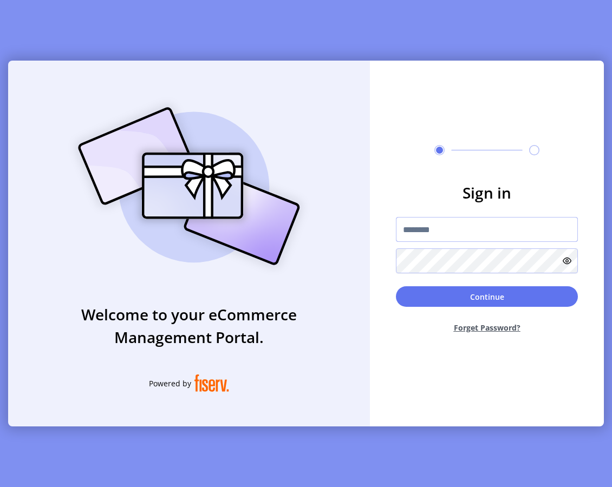
click at [447, 239] on input "text" at bounding box center [487, 229] width 182 height 25
type input "**********"
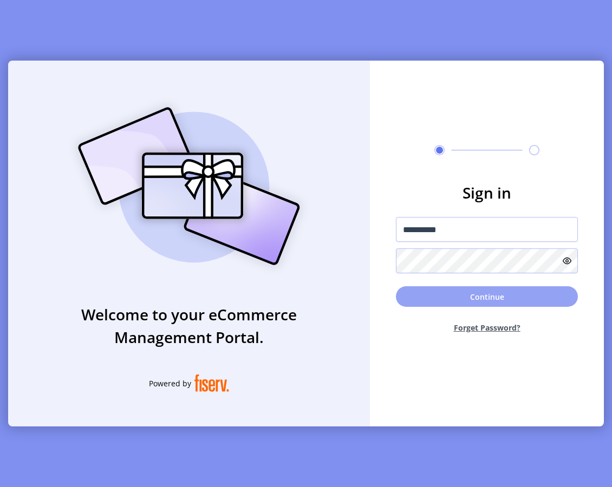
click at [465, 299] on button "Continue" at bounding box center [487, 296] width 182 height 21
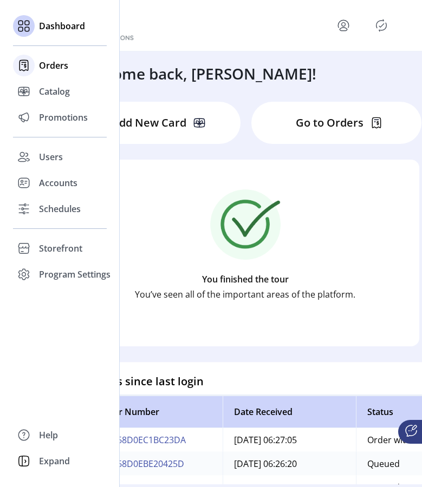
click at [56, 66] on span "Orders" at bounding box center [53, 65] width 29 height 13
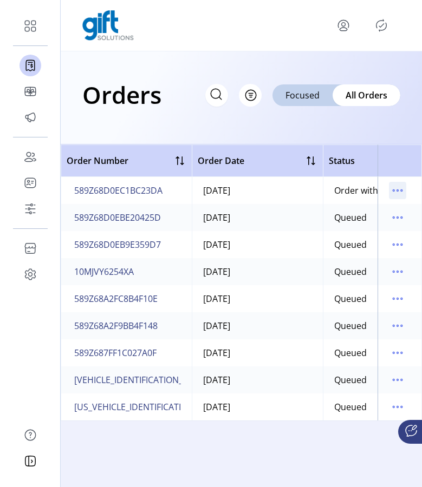
click at [397, 190] on icon "menu" at bounding box center [398, 191] width 2 height 2
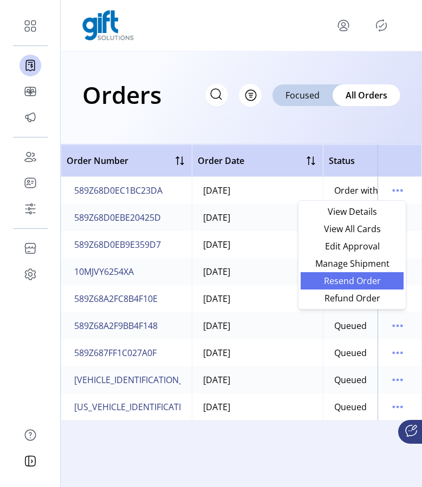
click at [358, 280] on span "Resend Order" at bounding box center [352, 281] width 90 height 9
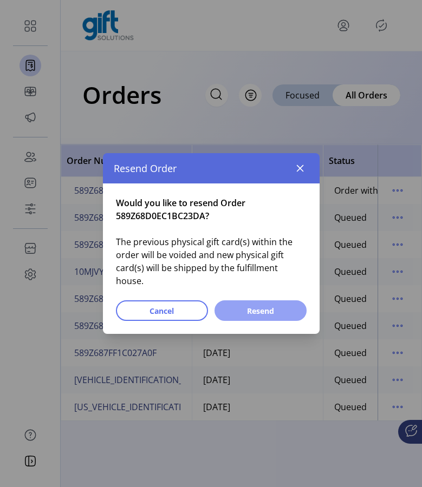
click at [289, 306] on span "Resend" at bounding box center [260, 310] width 64 height 11
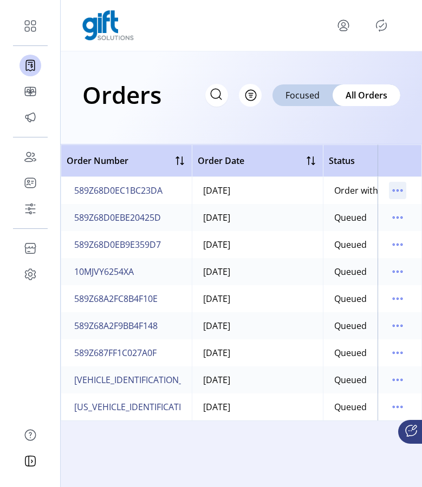
click at [399, 188] on icon "menu" at bounding box center [397, 190] width 17 height 17
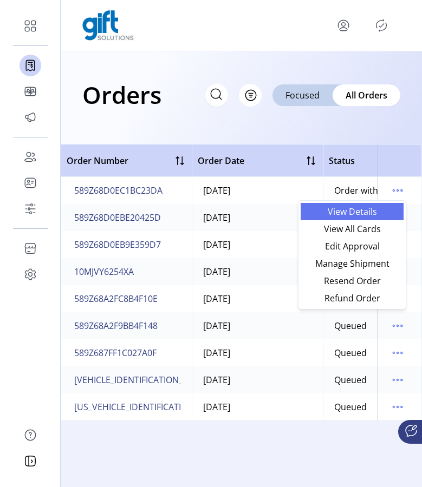
click at [372, 213] on span "View Details" at bounding box center [352, 211] width 90 height 9
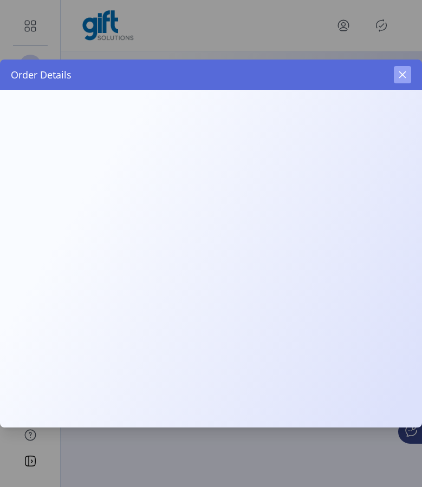
click at [404, 75] on icon "button" at bounding box center [402, 74] width 9 height 9
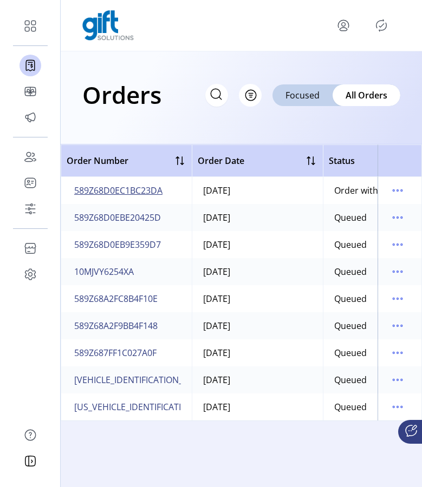
click at [155, 190] on span "589Z68D0EC1BC23DA" at bounding box center [118, 190] width 88 height 13
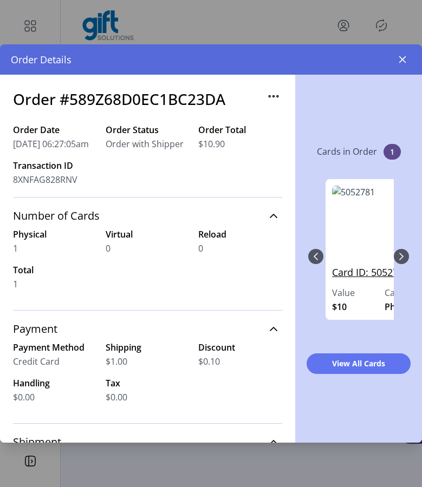
click at [359, 275] on link "Card ID: 5052781" at bounding box center [384, 275] width 105 height 21
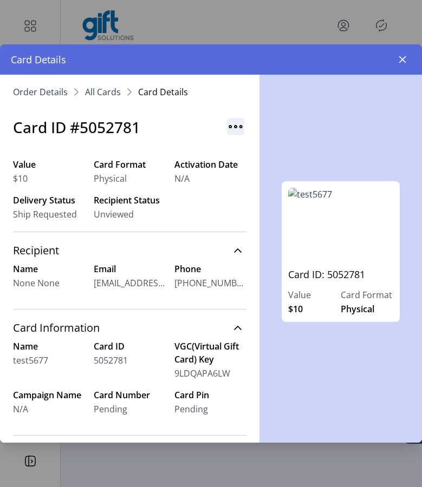
click at [227, 126] on img "button" at bounding box center [235, 126] width 17 height 17
click at [232, 150] on span "Resend Card" at bounding box center [273, 150] width 90 height 9
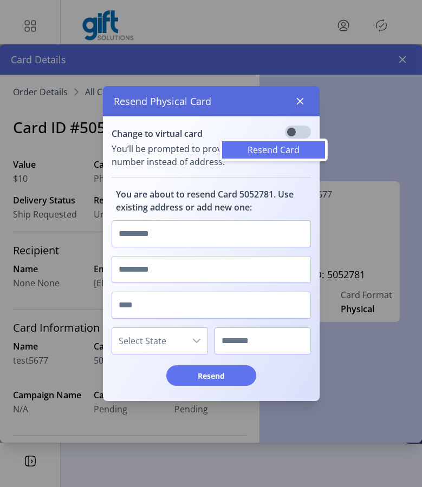
scroll to position [6, 3]
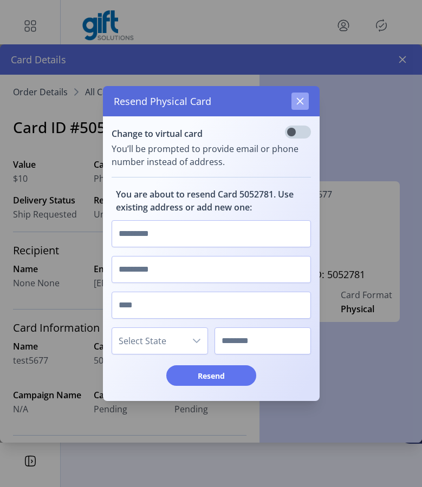
click at [303, 100] on icon "button" at bounding box center [299, 101] width 9 height 9
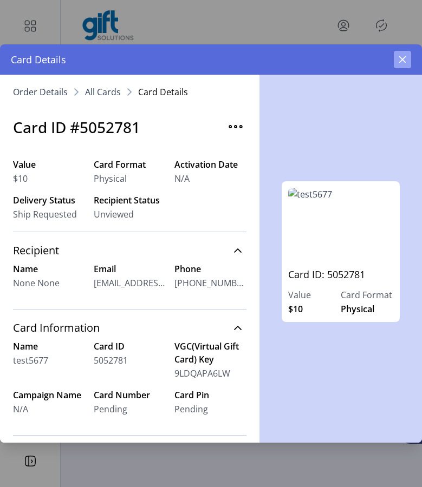
click at [402, 65] on button "button" at bounding box center [401, 59] width 17 height 17
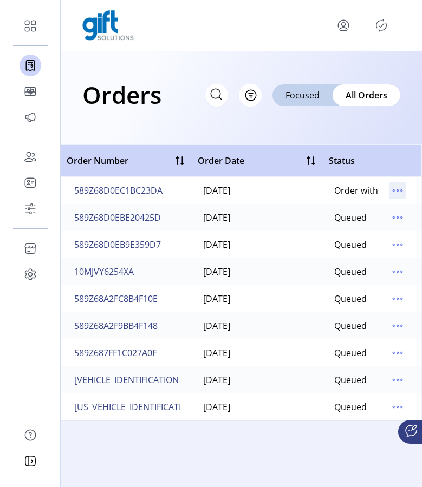
click at [394, 190] on icon "menu" at bounding box center [393, 191] width 2 height 2
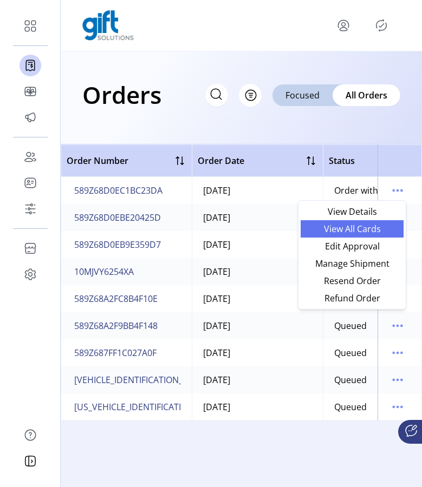
click at [369, 233] on span "View All Cards" at bounding box center [352, 229] width 90 height 9
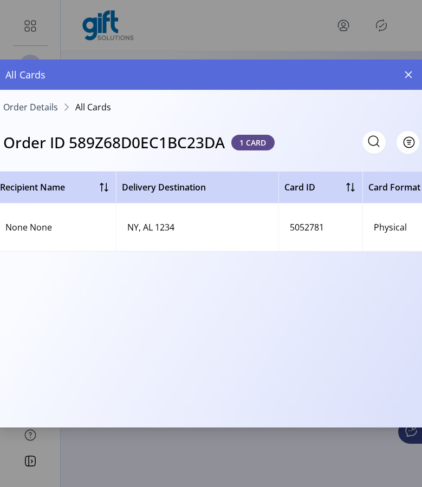
scroll to position [0, 88]
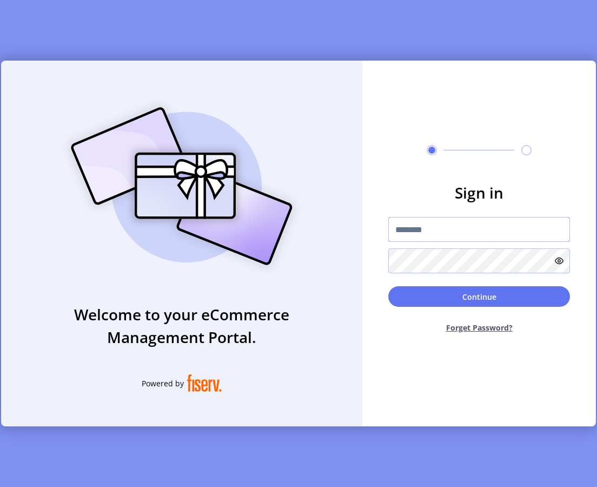
click at [441, 231] on input "text" at bounding box center [480, 229] width 182 height 25
type input "*********"
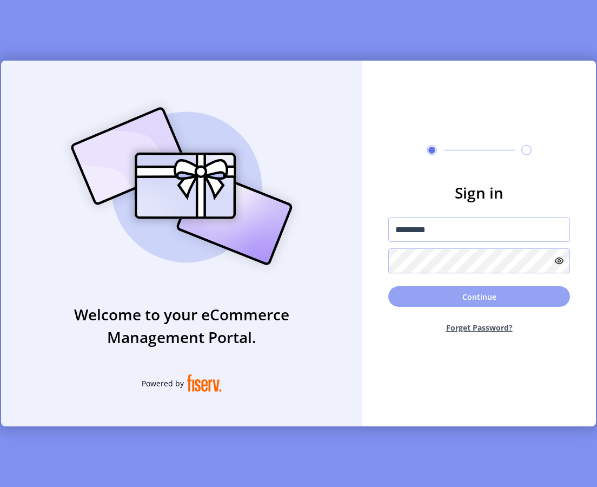
click at [406, 304] on button "Continue" at bounding box center [480, 296] width 182 height 21
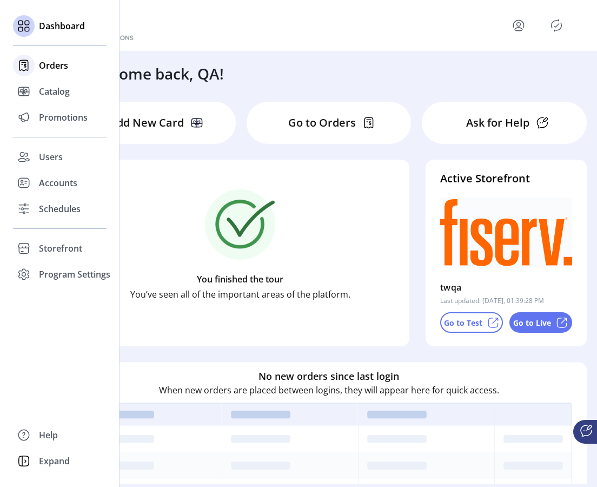
click at [56, 69] on span "Orders" at bounding box center [53, 65] width 29 height 13
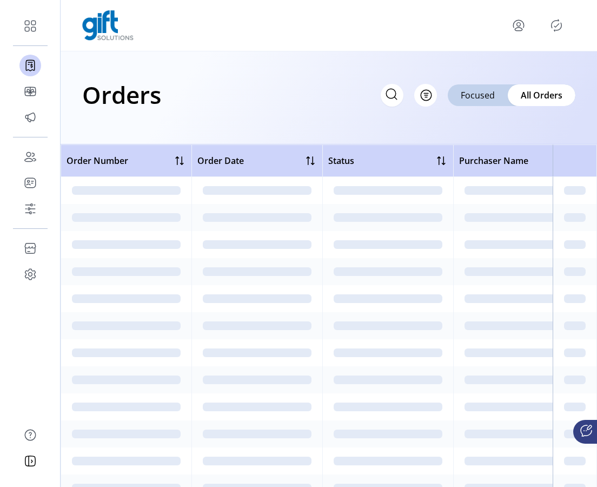
click at [388, 95] on icon at bounding box center [391, 94] width 17 height 17
paste input "**********"
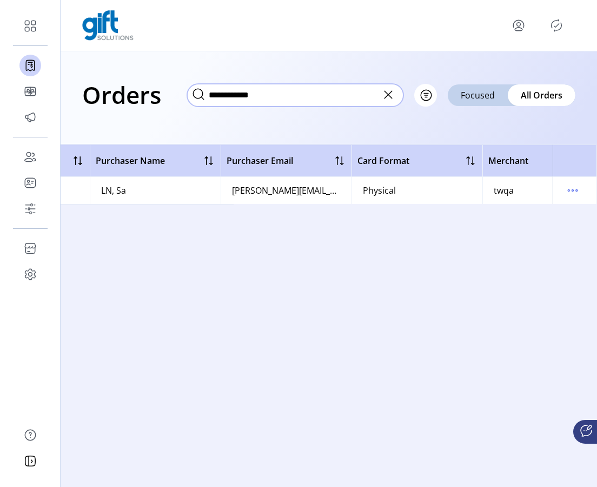
scroll to position [0, 424]
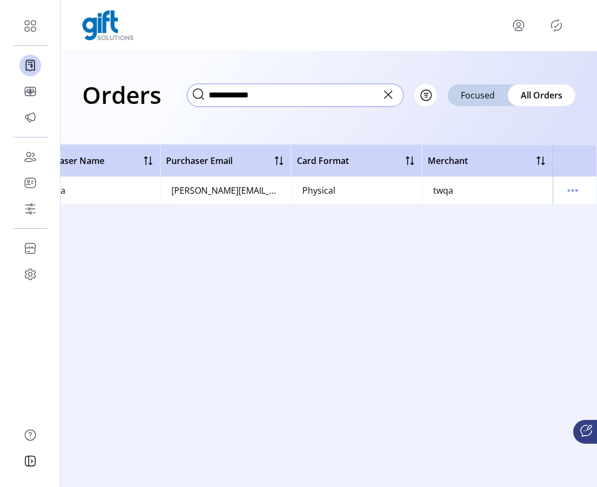
type input "**********"
click at [571, 189] on icon "menu" at bounding box center [572, 190] width 17 height 17
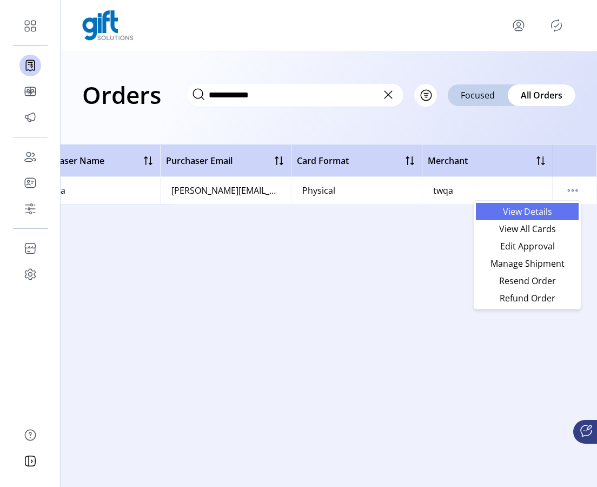
click at [548, 212] on span "View Details" at bounding box center [528, 211] width 90 height 9
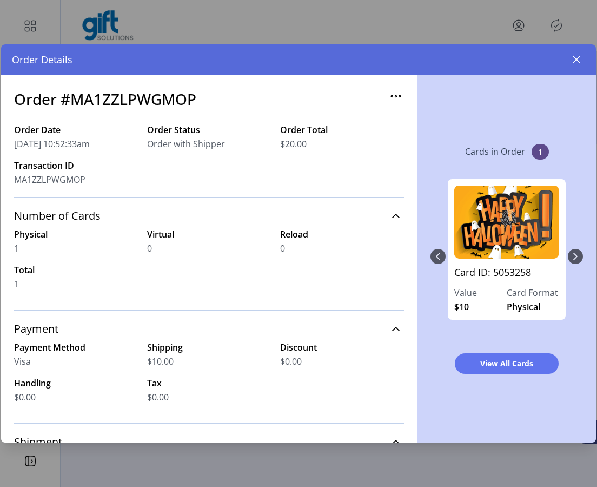
click at [487, 272] on link "Card ID: 5053258" at bounding box center [507, 275] width 105 height 21
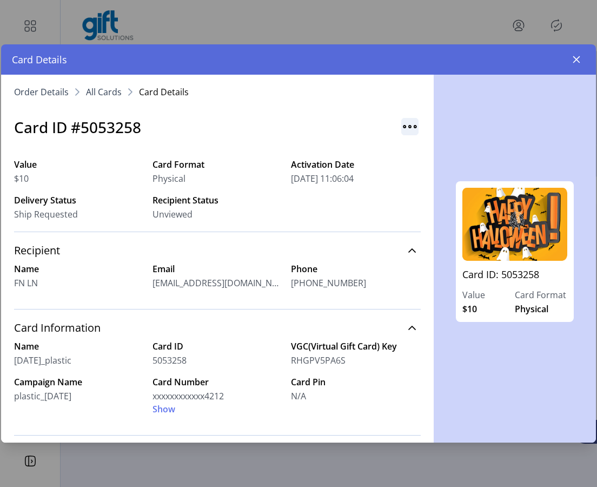
click at [406, 126] on img "button" at bounding box center [410, 126] width 17 height 17
click at [411, 146] on span "Resend Card" at bounding box center [448, 150] width 90 height 9
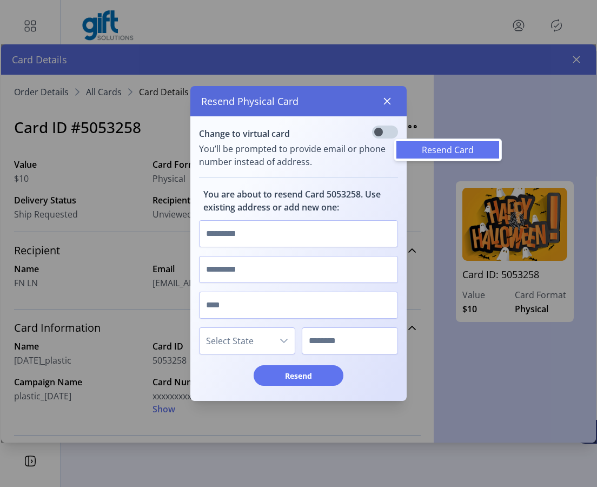
scroll to position [6, 3]
click at [304, 239] on input "text" at bounding box center [298, 233] width 199 height 27
type input "********"
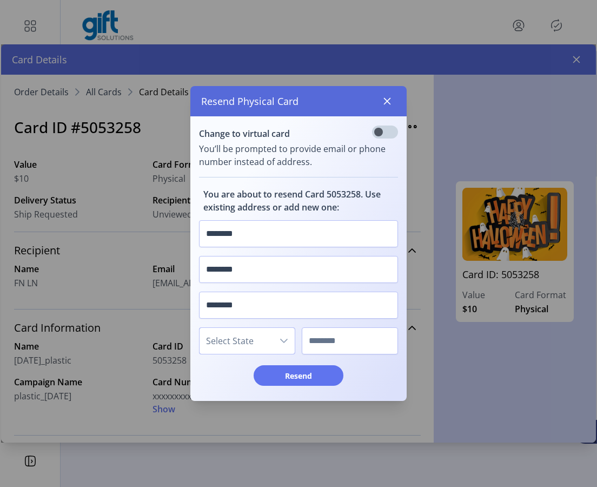
click at [246, 340] on span "Select State" at bounding box center [237, 341] width 74 height 26
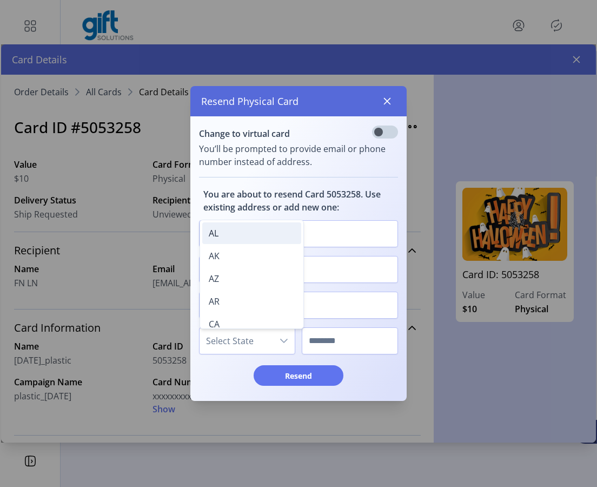
click at [222, 237] on li "AL" at bounding box center [251, 233] width 99 height 22
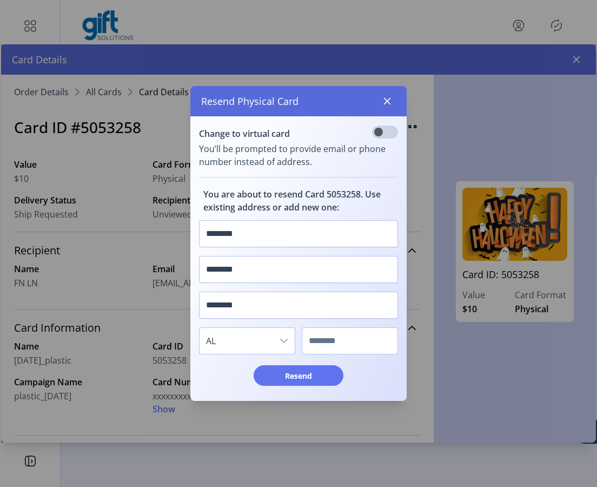
click at [347, 341] on input "text" at bounding box center [350, 340] width 96 height 27
type input "****"
click at [330, 384] on button "Resend" at bounding box center [299, 375] width 90 height 21
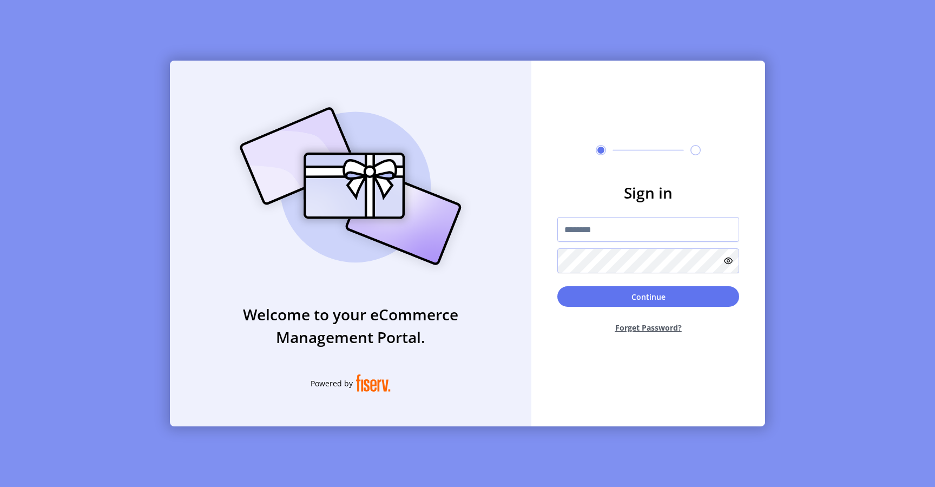
click at [599, 235] on input "text" at bounding box center [648, 229] width 182 height 25
type input "**********"
click at [602, 302] on button "Continue" at bounding box center [648, 296] width 182 height 21
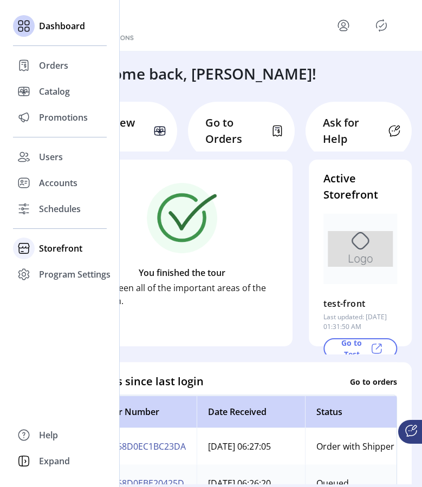
click at [65, 245] on span "Storefront" at bounding box center [60, 248] width 43 height 13
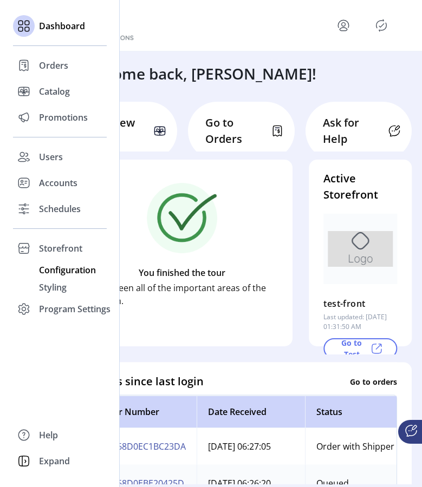
click at [76, 269] on span "Configuration" at bounding box center [67, 270] width 57 height 13
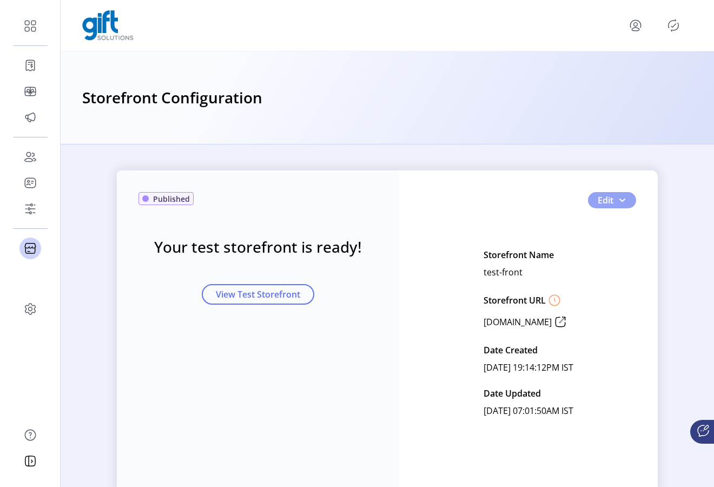
click at [421, 199] on span "button" at bounding box center [622, 200] width 9 height 9
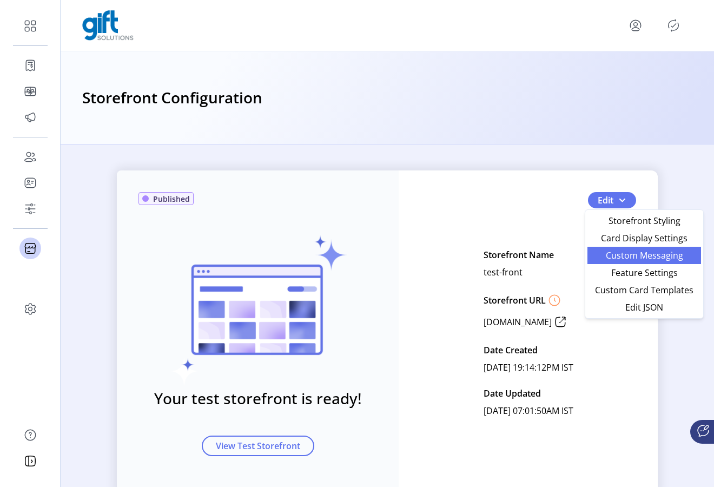
click at [421, 259] on span "Custom Messaging" at bounding box center [644, 255] width 101 height 9
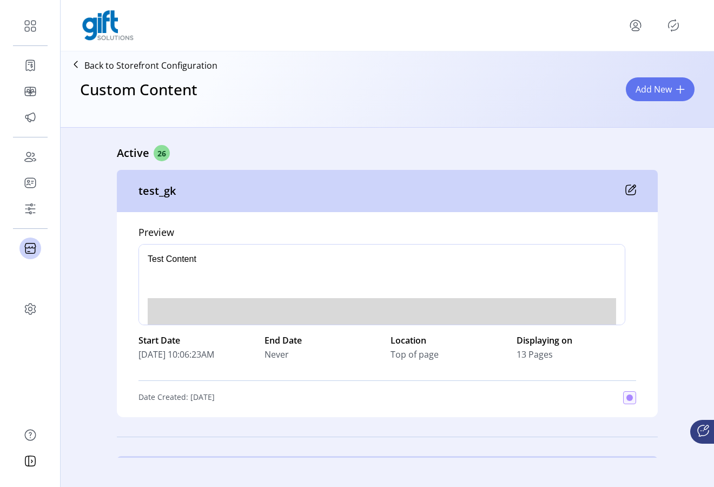
click at [421, 157] on div "Active 26" at bounding box center [387, 153] width 541 height 16
click at [155, 155] on span "26" at bounding box center [162, 153] width 16 height 16
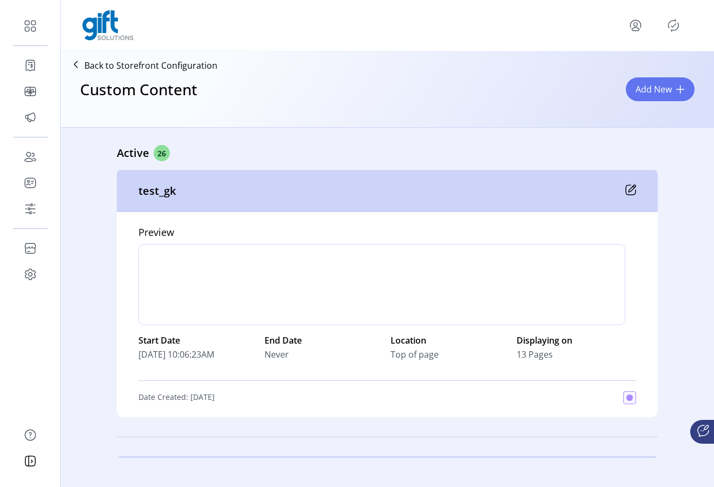
click at [587, 153] on div "Active 26" at bounding box center [387, 153] width 541 height 16
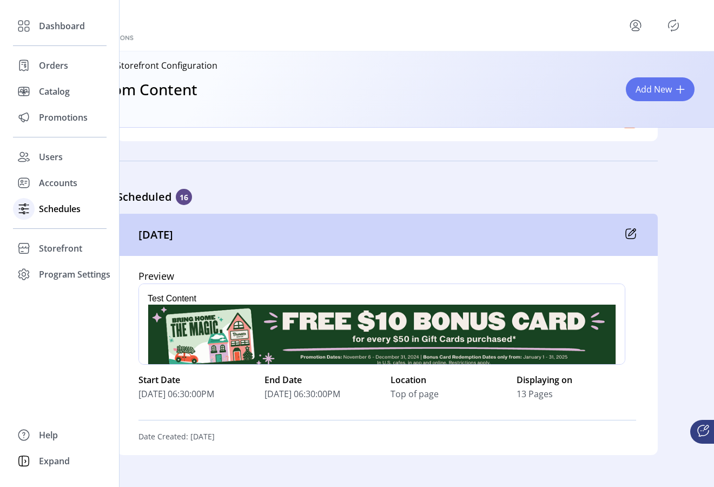
click at [61, 212] on span "Schedules" at bounding box center [60, 208] width 42 height 13
click at [58, 211] on span "Schedules" at bounding box center [60, 208] width 42 height 13
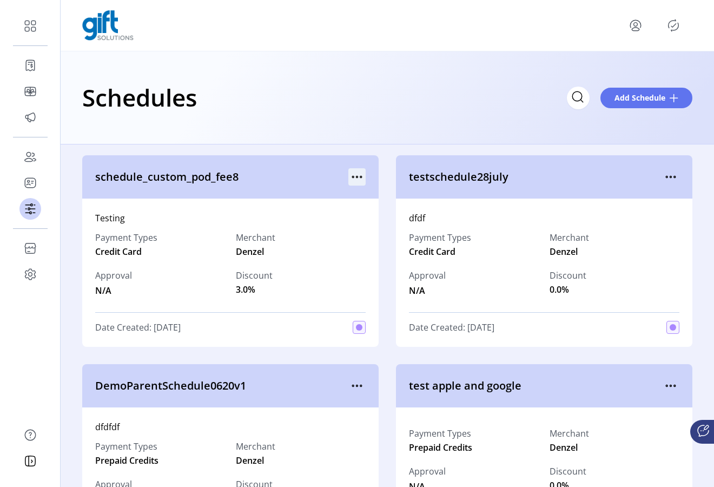
click at [359, 175] on icon "menu" at bounding box center [357, 176] width 17 height 17
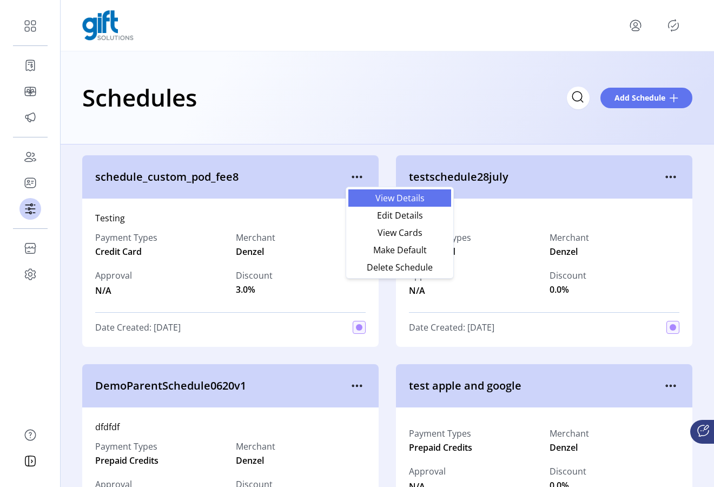
click at [384, 199] on span "View Details" at bounding box center [400, 198] width 90 height 9
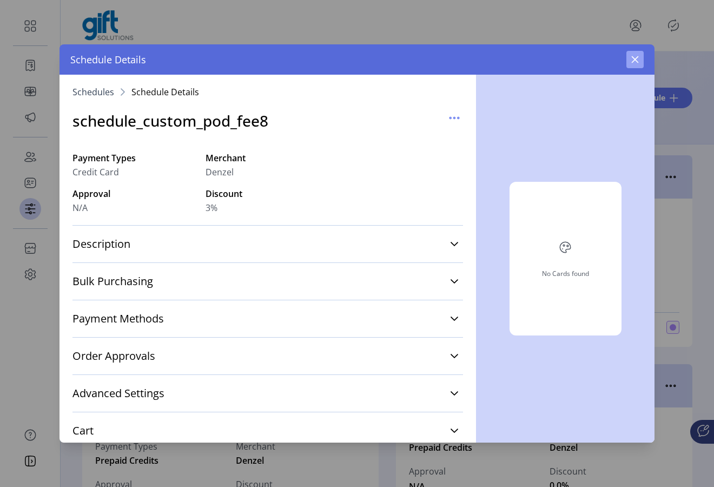
click at [639, 64] on button "button" at bounding box center [635, 59] width 17 height 17
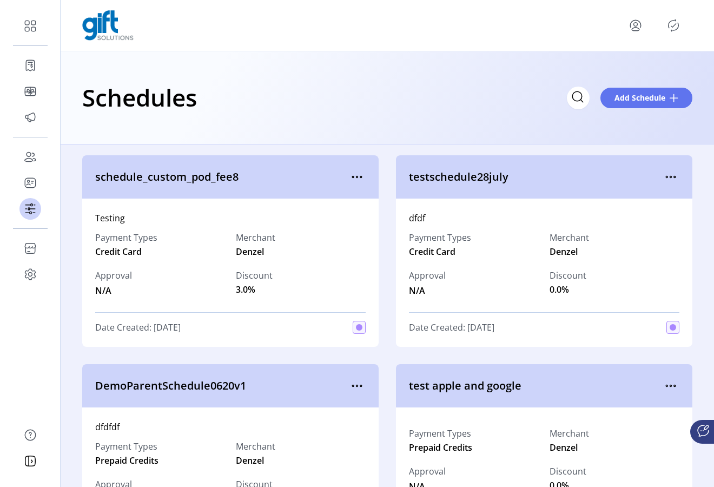
click at [675, 33] on icon "Publisher Panel" at bounding box center [673, 25] width 17 height 17
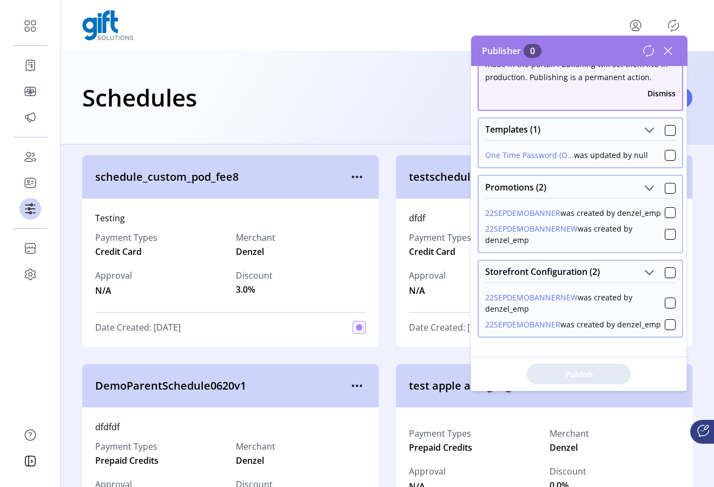
scroll to position [50, 0]
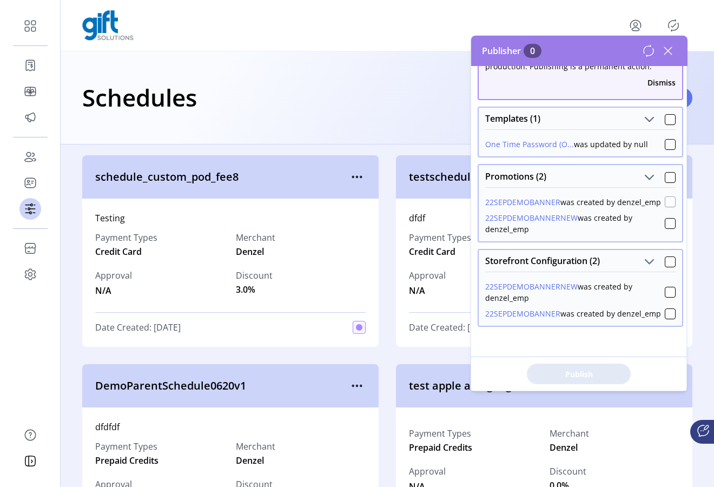
click at [667, 202] on div at bounding box center [670, 201] width 11 height 11
click at [597, 373] on span "Publish 2 Items" at bounding box center [579, 374] width 76 height 11
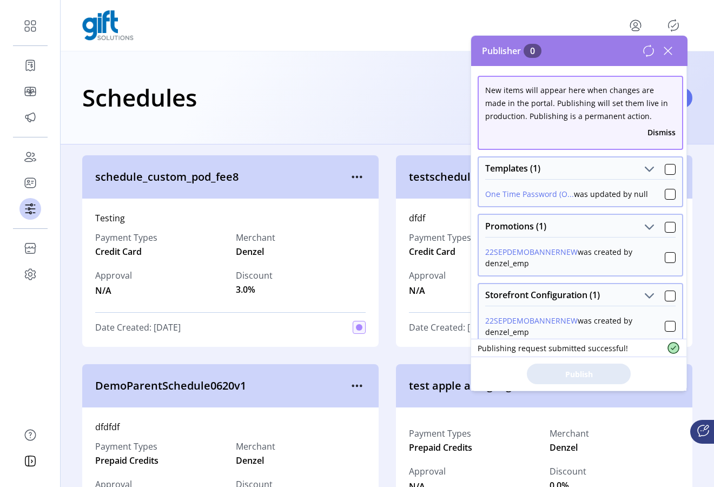
scroll to position [18, 0]
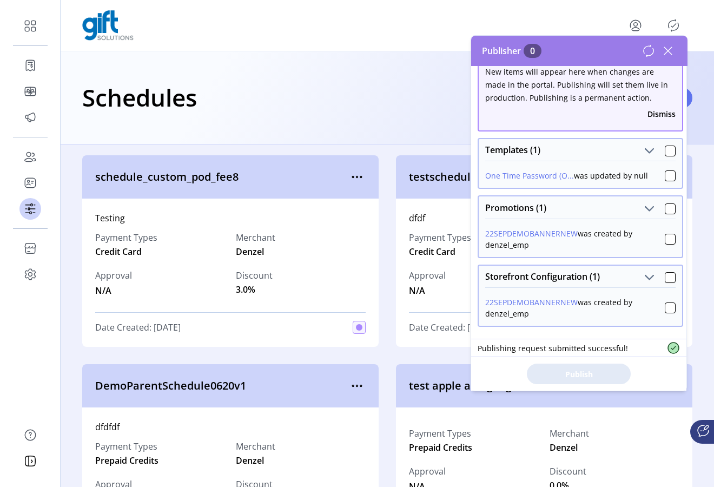
click at [648, 57] on icon at bounding box center [648, 50] width 13 height 13
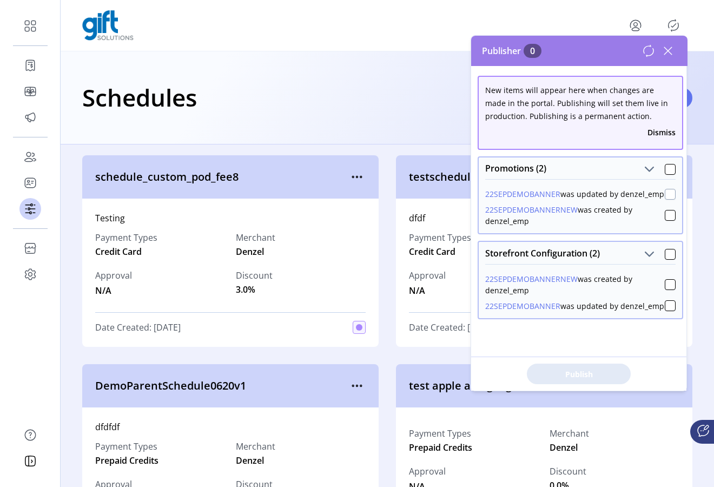
click at [665, 199] on div at bounding box center [670, 194] width 11 height 11
click at [667, 198] on icon at bounding box center [671, 194] width 8 height 8
click at [667, 200] on div at bounding box center [670, 194] width 11 height 11
click at [665, 311] on div at bounding box center [670, 305] width 11 height 11
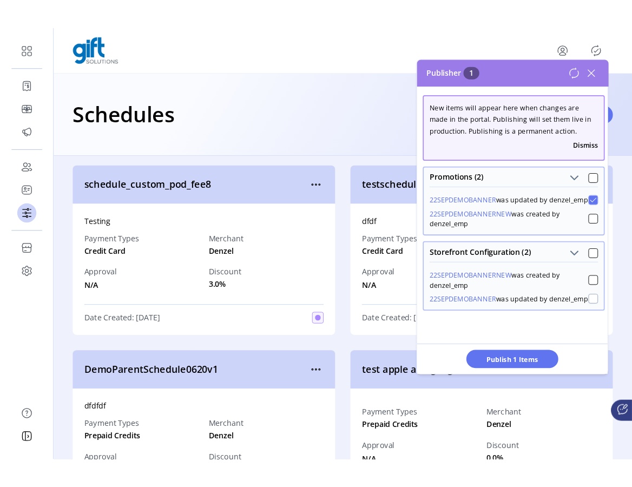
scroll to position [6, 3]
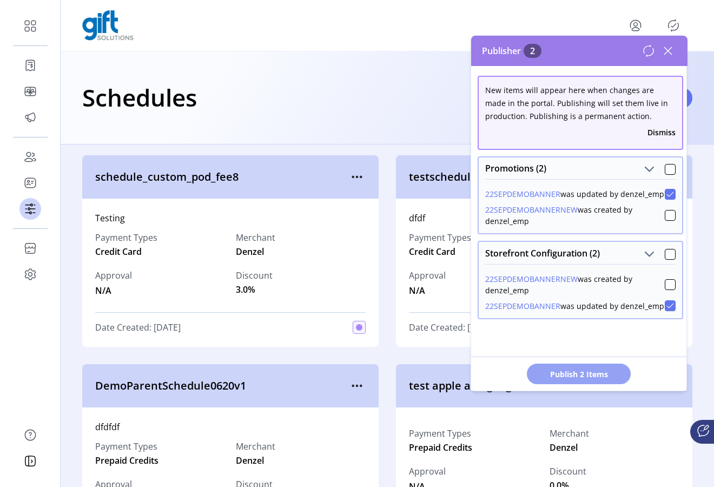
click at [613, 366] on button "Publish 2 Items" at bounding box center [579, 374] width 104 height 21
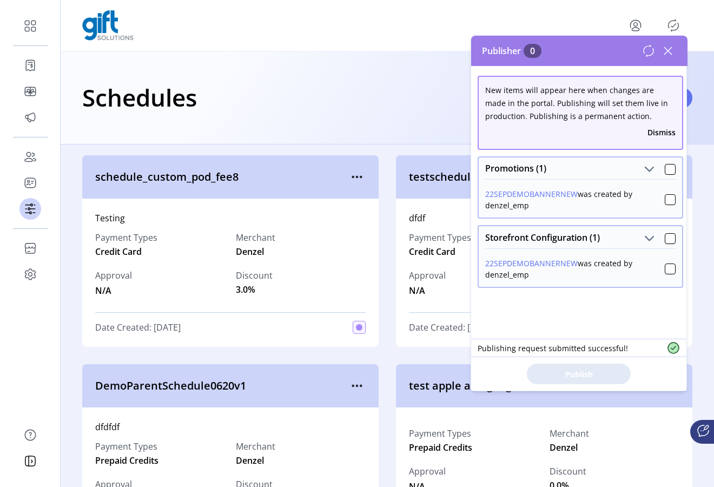
click at [322, 78] on div "Schedules Add Schedule" at bounding box center [387, 97] width 610 height 38
click at [673, 49] on icon at bounding box center [668, 50] width 17 height 17
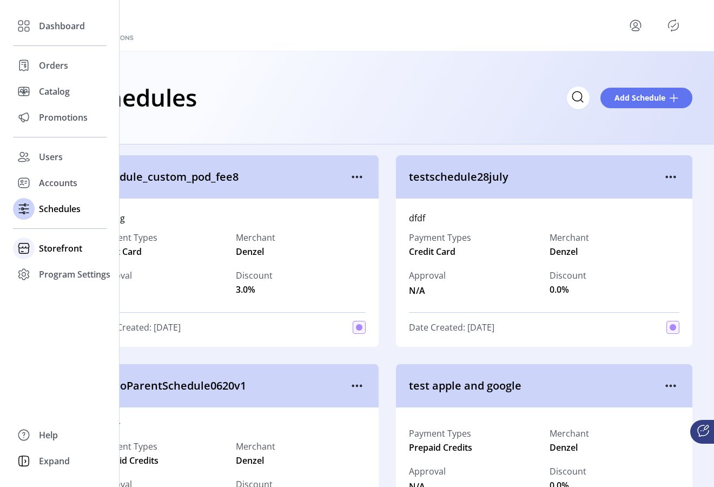
click at [48, 250] on span "Storefront" at bounding box center [60, 248] width 43 height 13
click at [52, 265] on span "Configuration" at bounding box center [67, 270] width 57 height 13
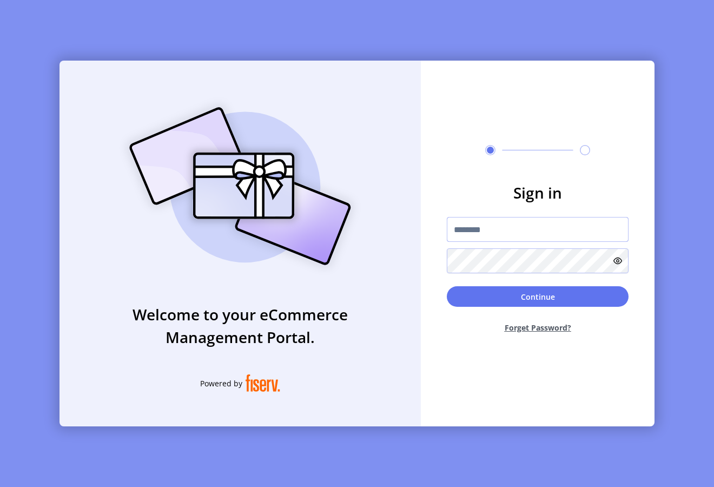
click at [460, 229] on input "text" at bounding box center [538, 229] width 182 height 25
type input "**********"
click at [487, 309] on div "Continue Forget Password?" at bounding box center [538, 314] width 182 height 56
click at [484, 304] on button "Continue" at bounding box center [538, 296] width 182 height 21
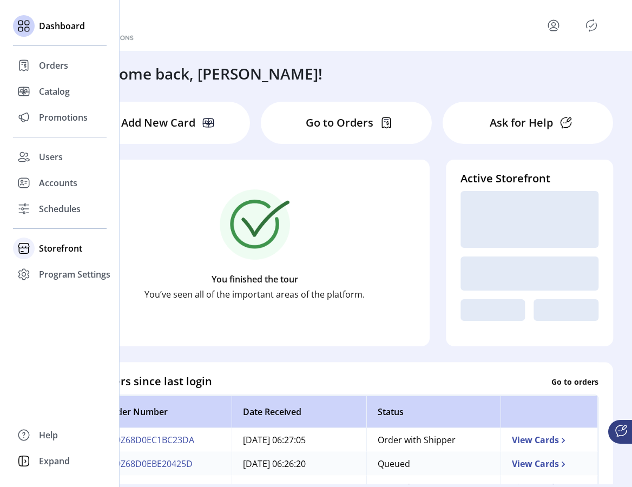
click at [58, 256] on div "Storefront" at bounding box center [60, 248] width 94 height 26
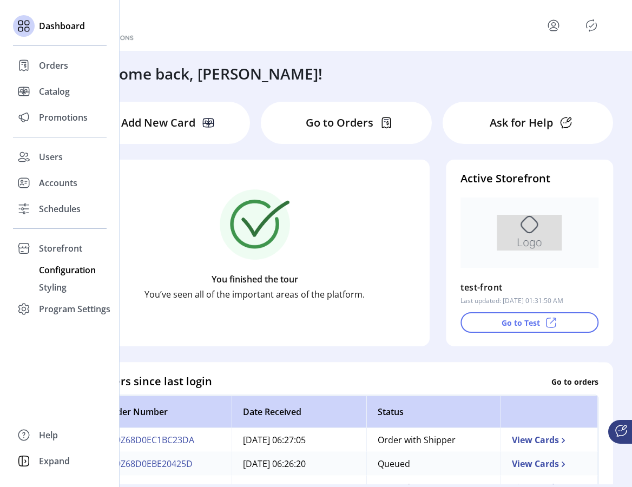
click at [62, 268] on span "Configuration" at bounding box center [67, 270] width 57 height 13
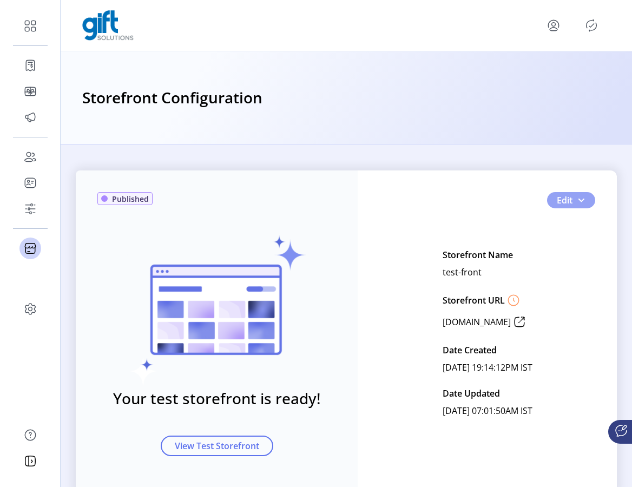
click at [581, 206] on button "Edit" at bounding box center [571, 200] width 48 height 16
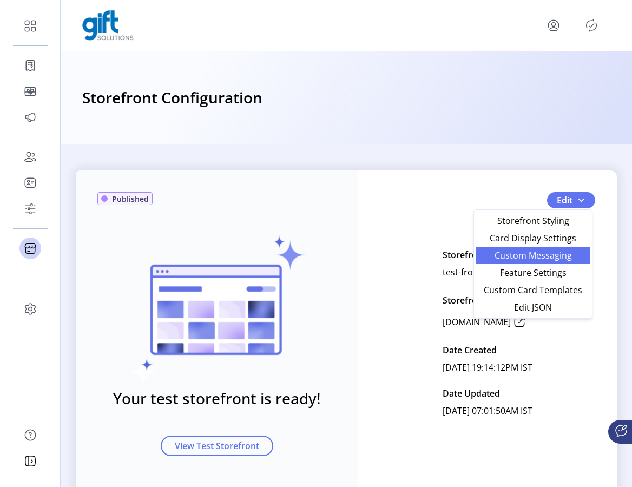
click at [563, 252] on span "Custom Messaging" at bounding box center [533, 255] width 101 height 9
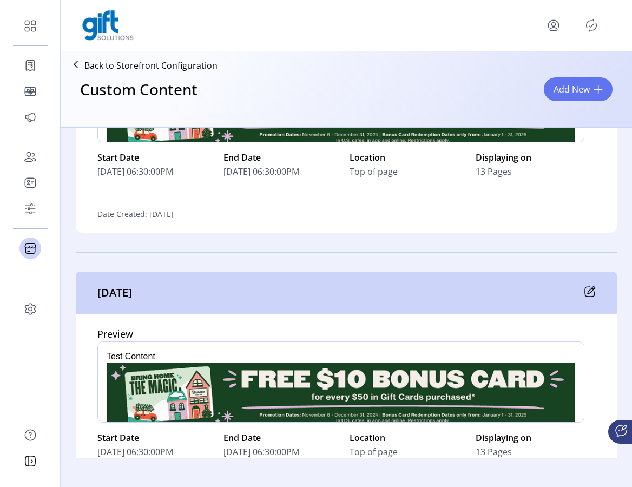
click at [587, 292] on icon at bounding box center [589, 291] width 11 height 11
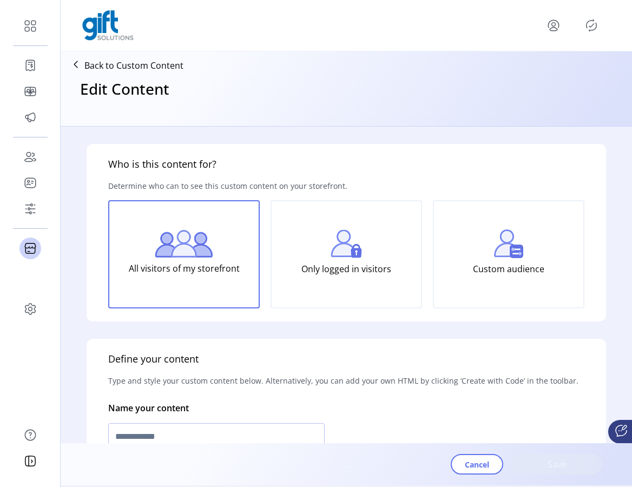
type input "*********"
click at [79, 64] on icon at bounding box center [75, 64] width 17 height 17
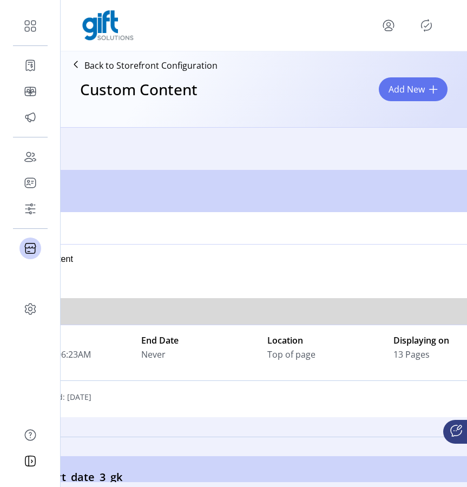
click at [157, 62] on p "Back to Storefront Configuration" at bounding box center [150, 65] width 133 height 13
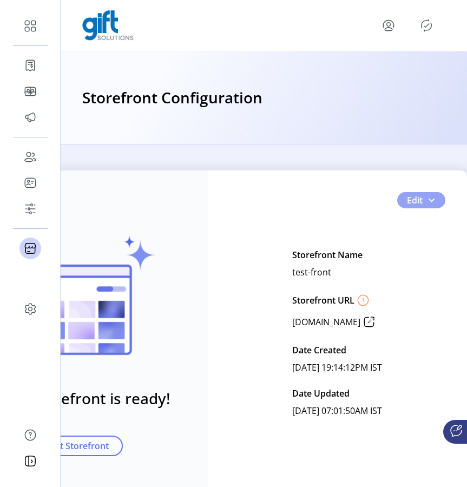
click at [427, 201] on span "button" at bounding box center [431, 200] width 9 height 9
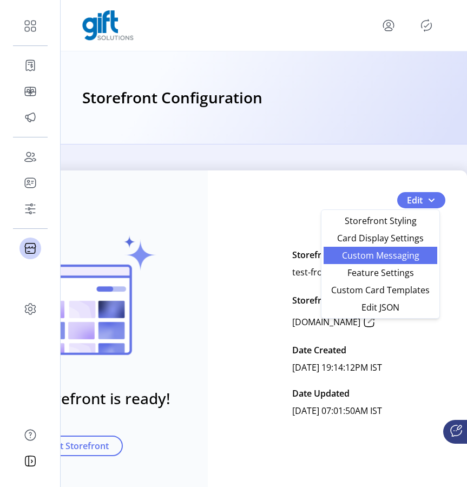
click at [401, 255] on span "Custom Messaging" at bounding box center [380, 255] width 101 height 9
